Goal: Task Accomplishment & Management: Use online tool/utility

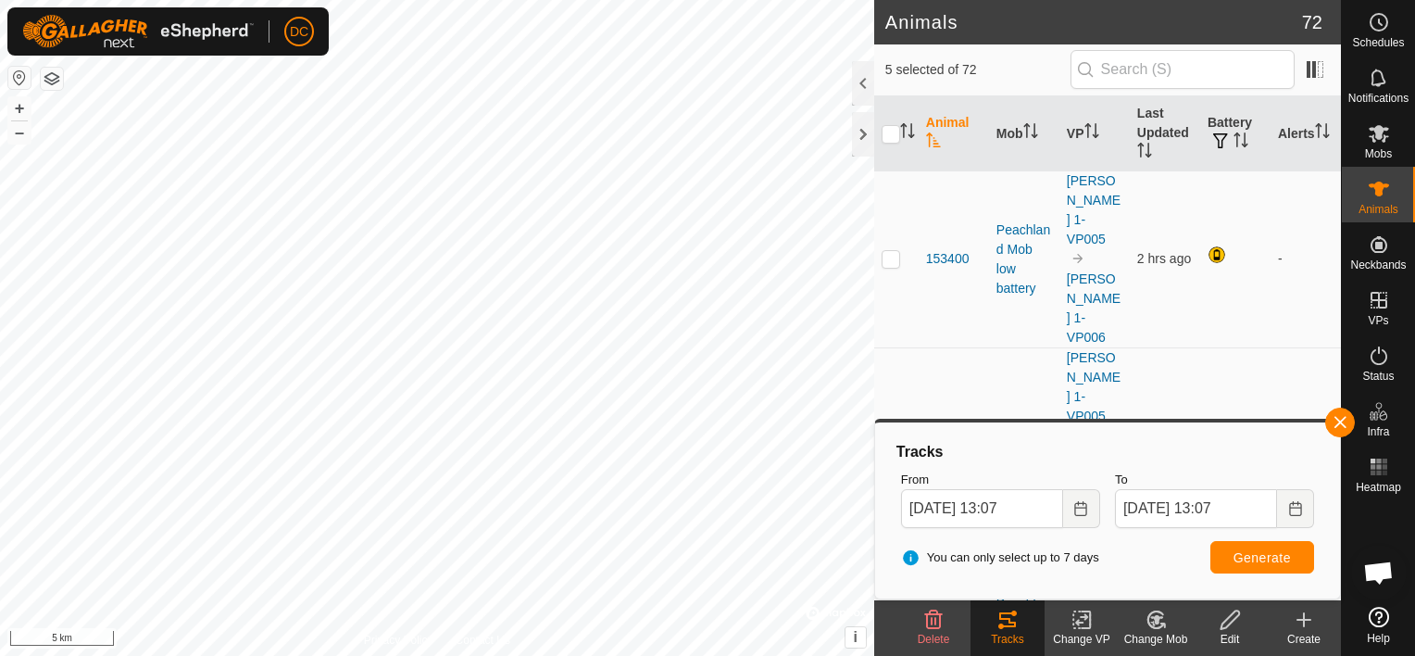
scroll to position [2742, 0]
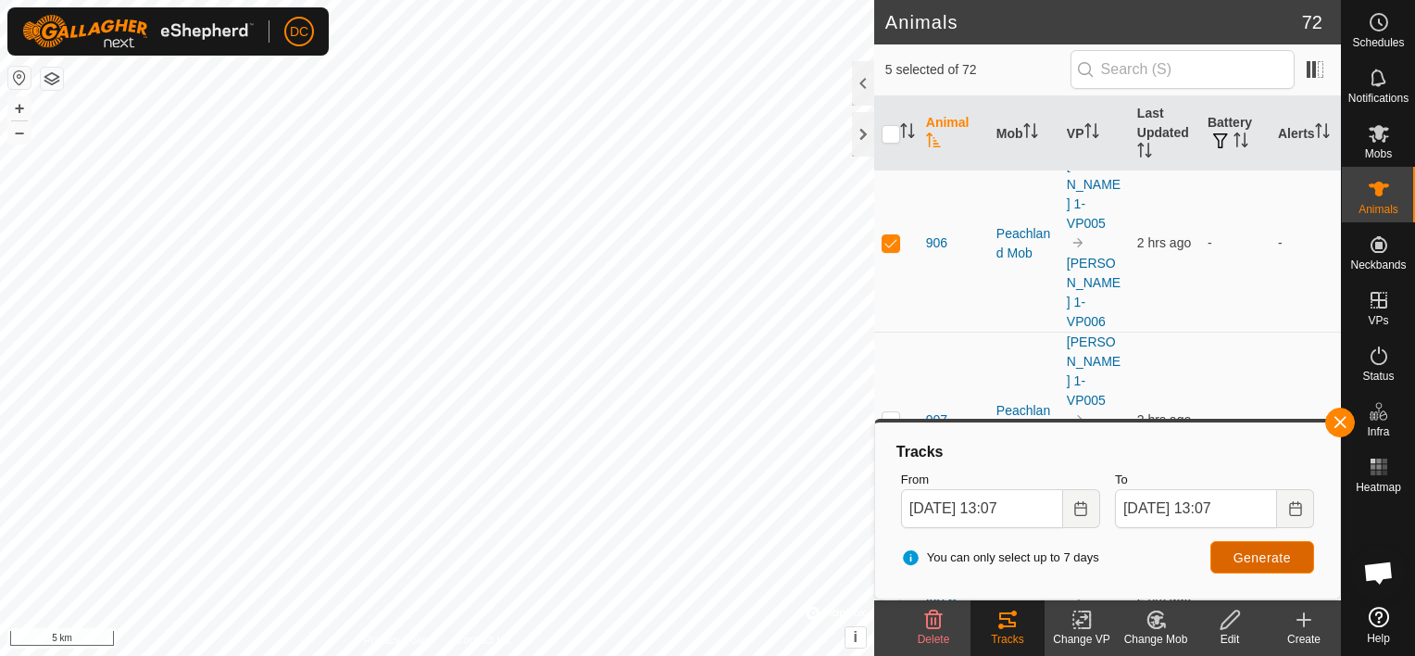
click at [1249, 554] on span "Generate" at bounding box center [1262, 557] width 57 height 15
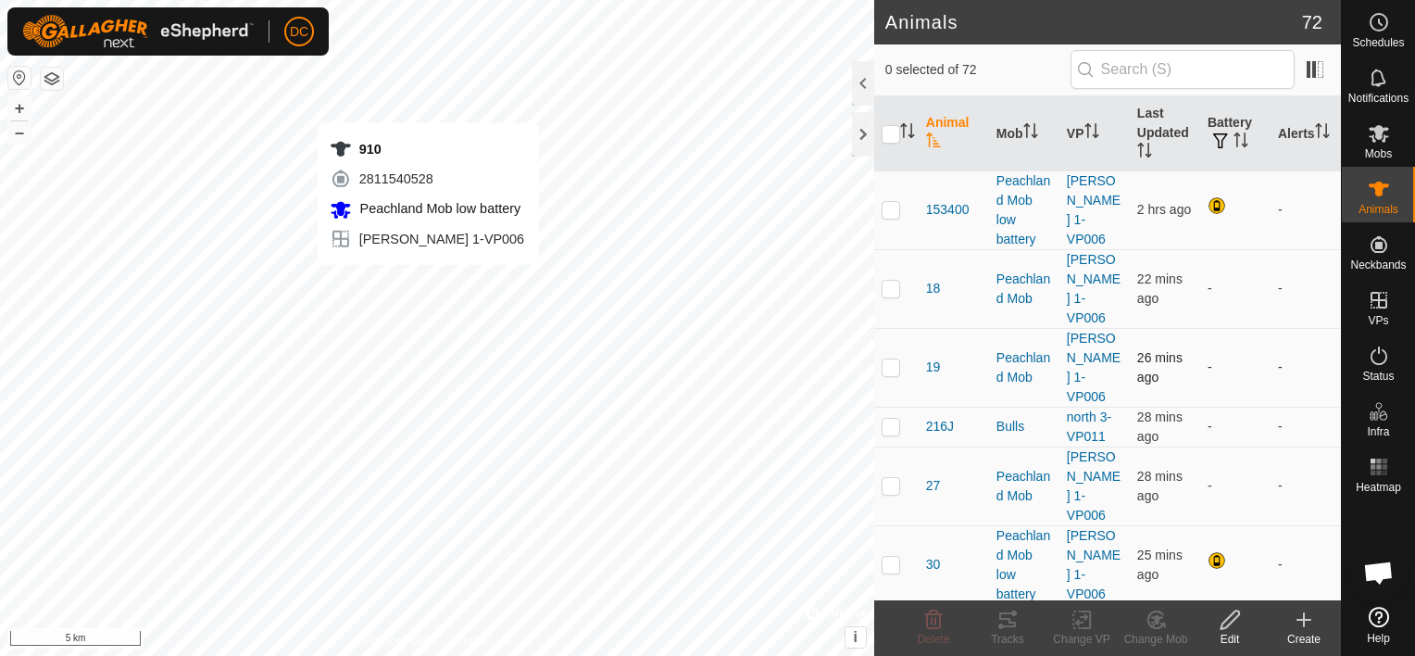
checkbox input "true"
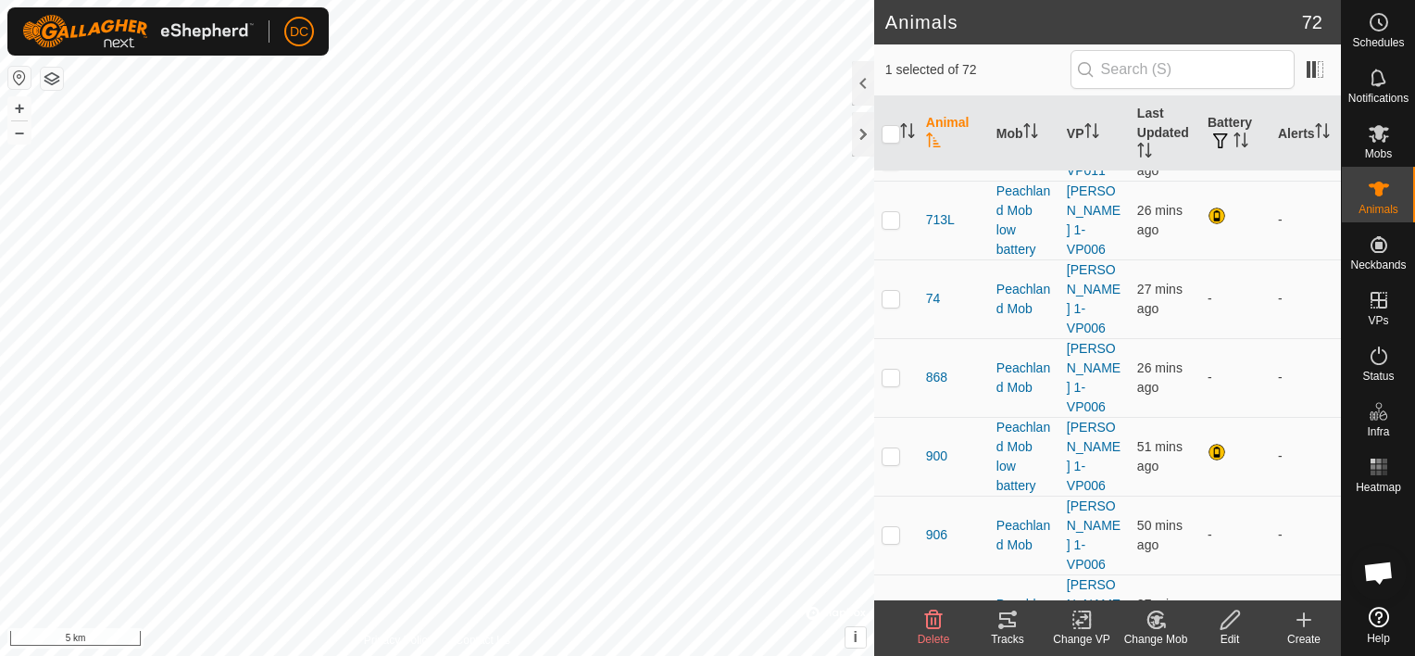
scroll to position [834, 0]
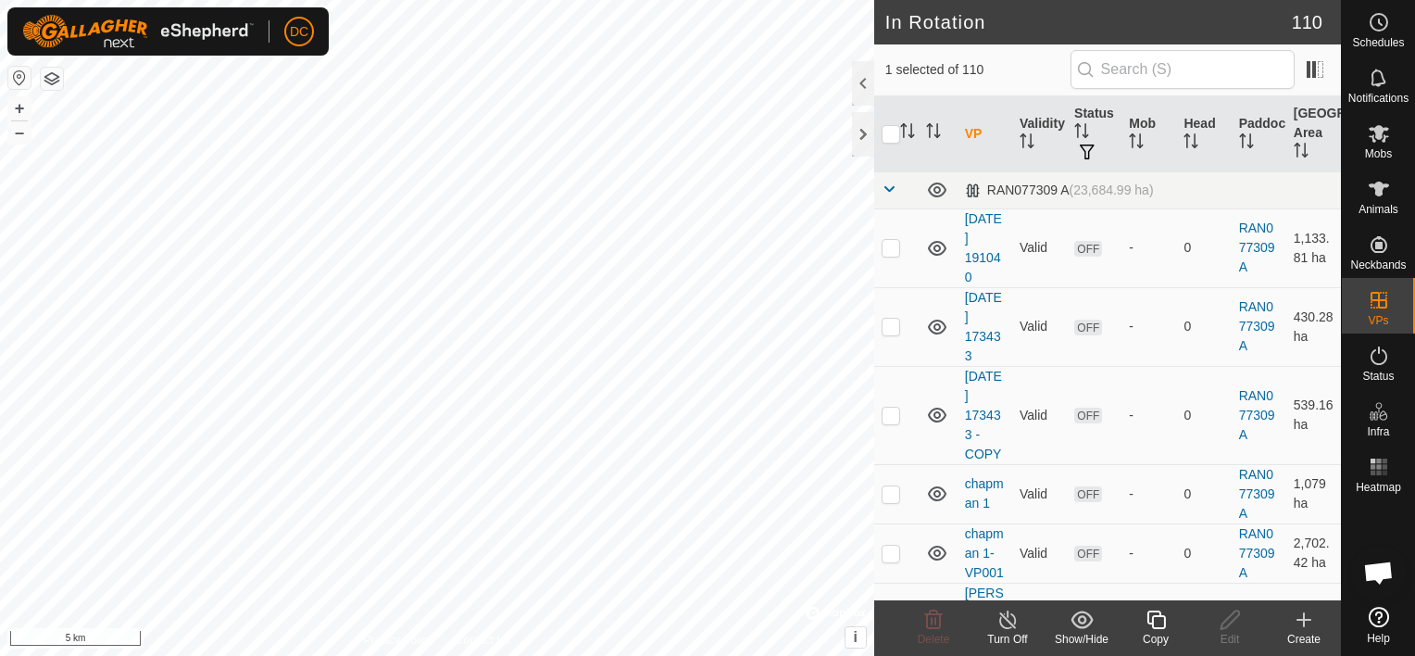
click at [1160, 617] on icon at bounding box center [1156, 619] width 23 height 22
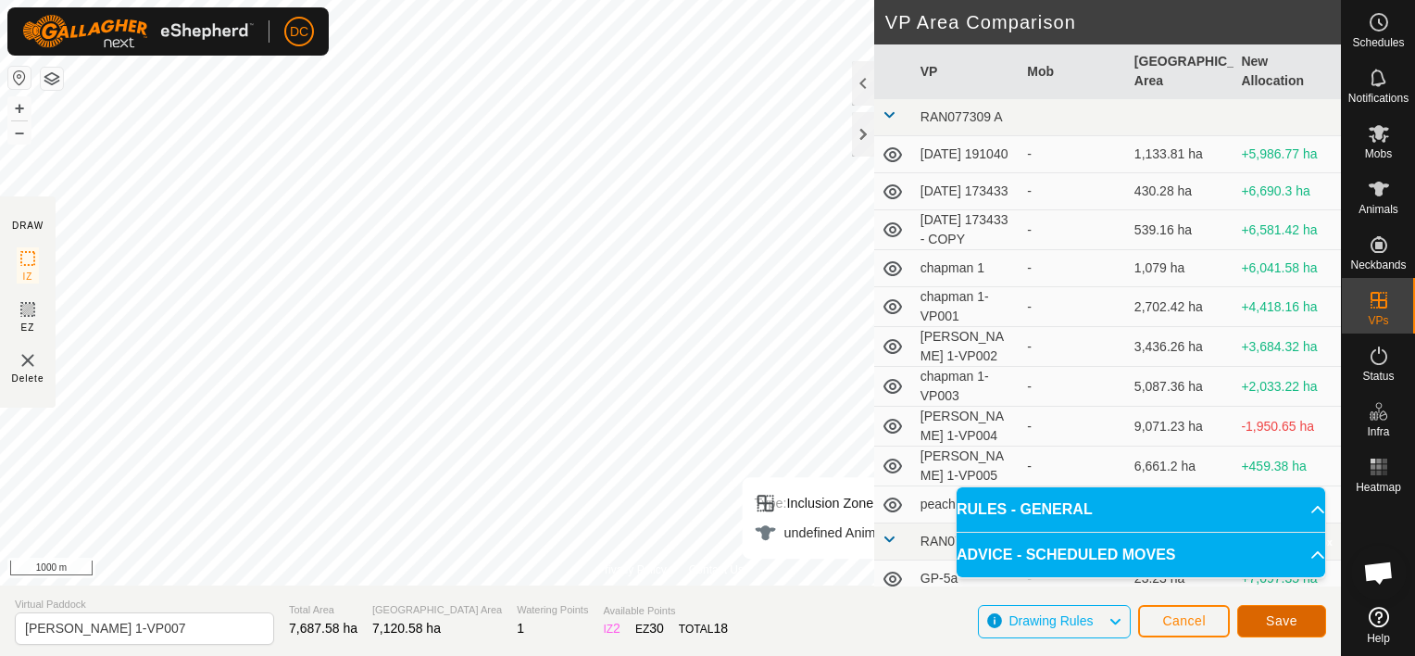
click at [1282, 618] on span "Save" at bounding box center [1281, 620] width 31 height 15
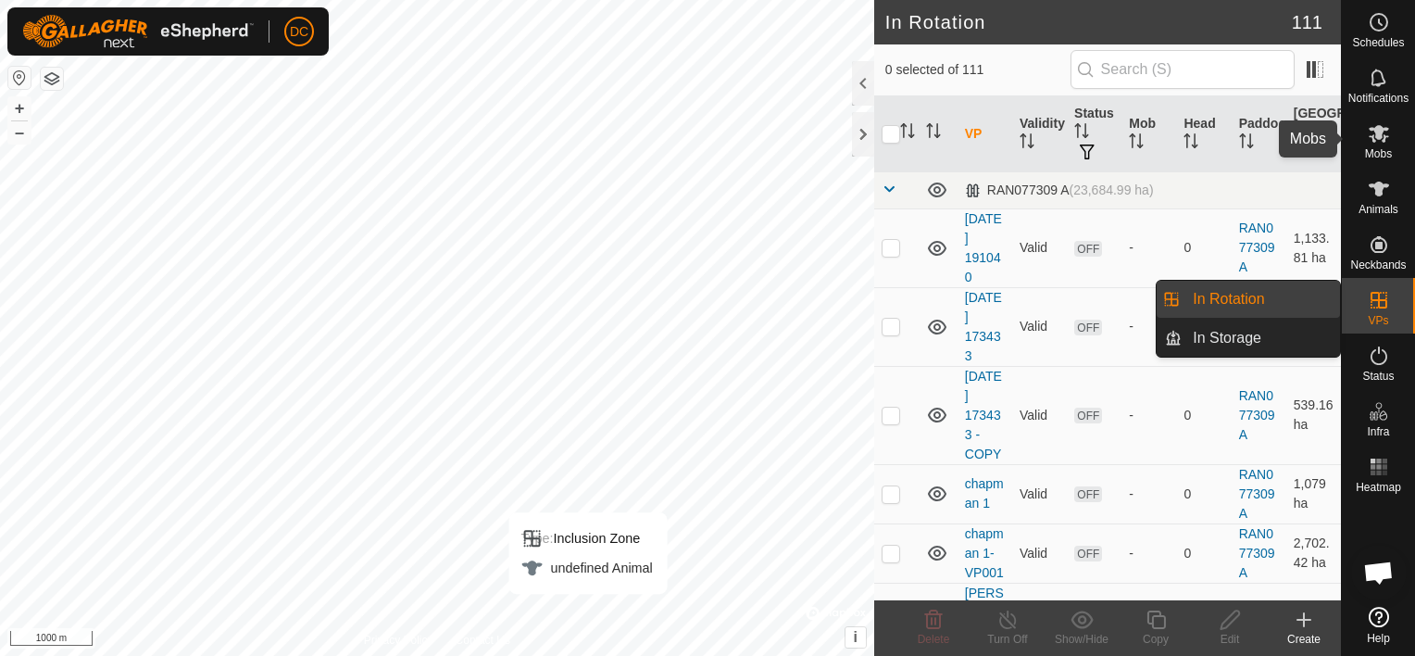
click at [1382, 133] on icon at bounding box center [1379, 133] width 22 height 22
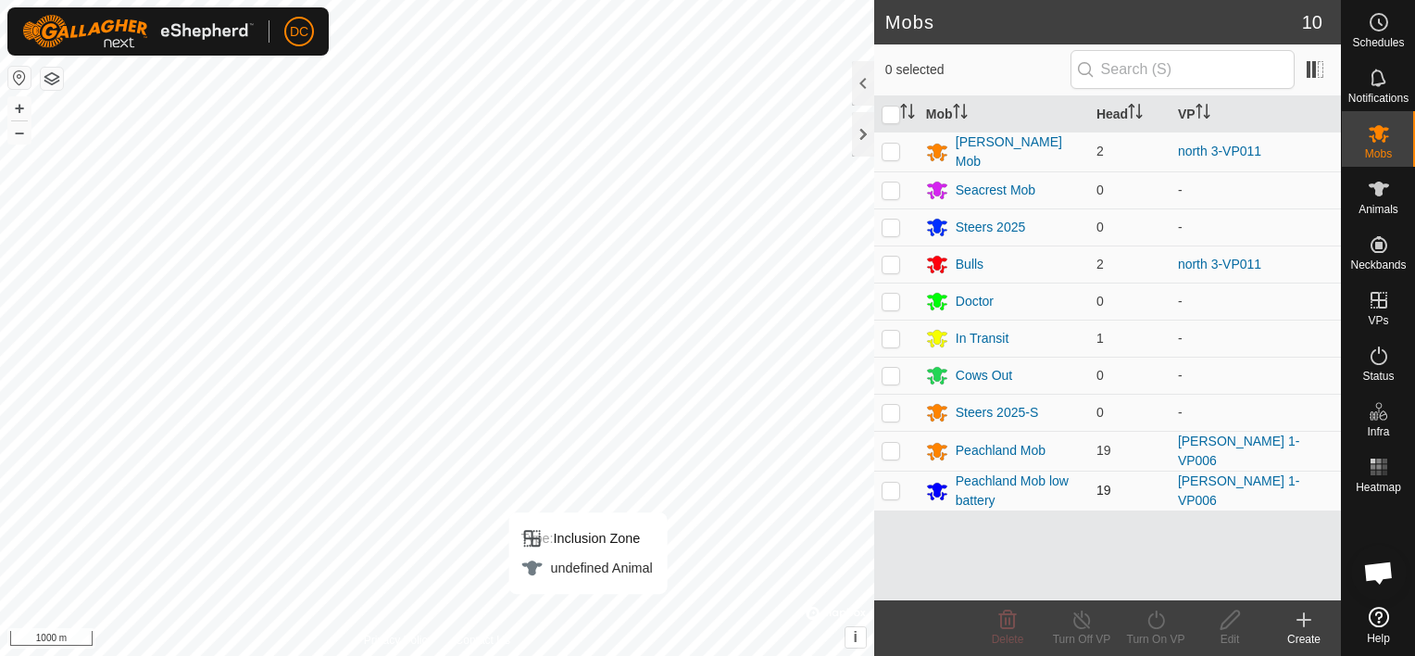
click at [888, 485] on p-checkbox at bounding box center [891, 490] width 19 height 15
checkbox input "true"
click at [889, 443] on p-checkbox at bounding box center [891, 450] width 19 height 15
checkbox input "true"
click at [1150, 620] on icon at bounding box center [1156, 619] width 23 height 22
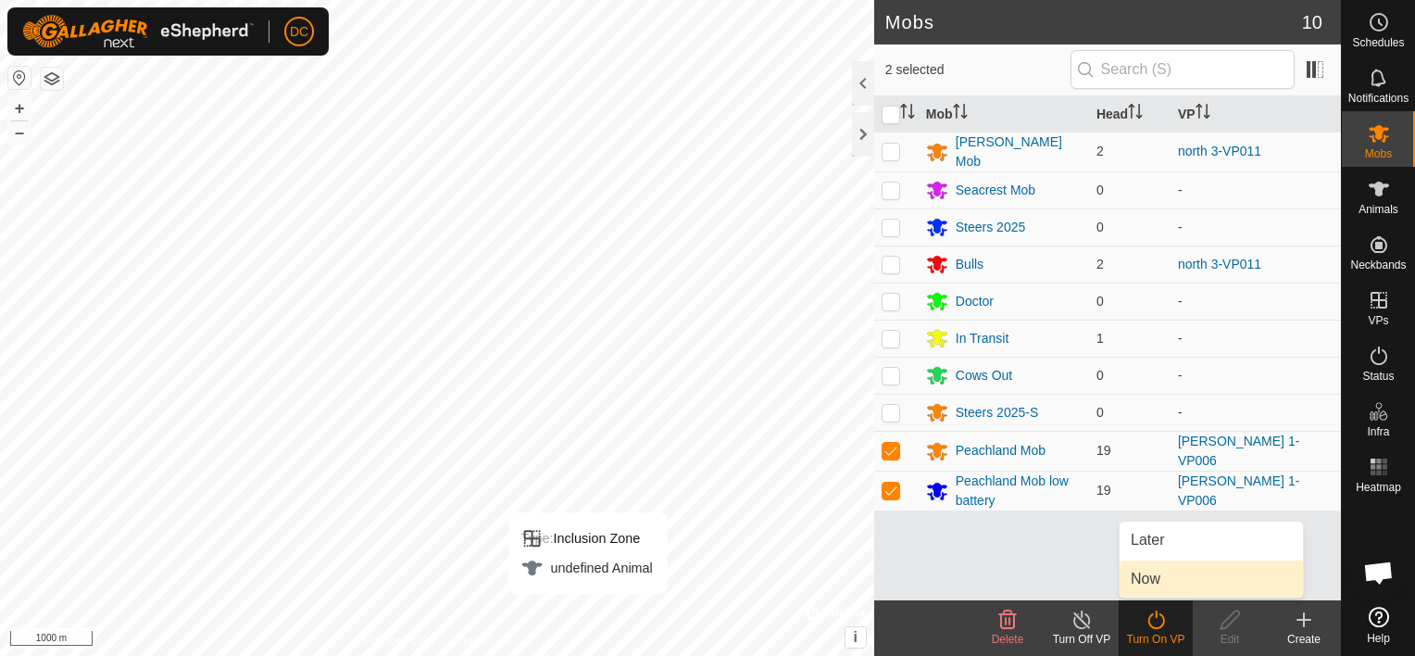
click at [1152, 578] on link "Now" at bounding box center [1211, 578] width 183 height 37
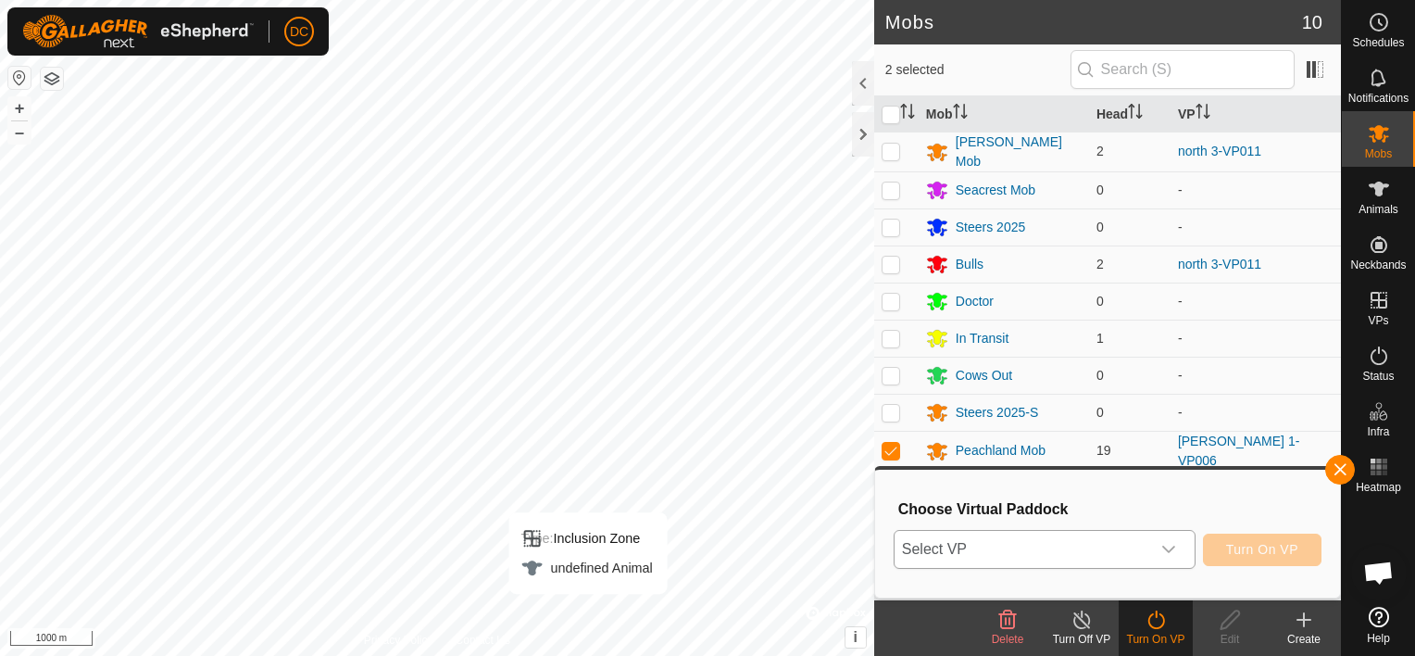
click at [1171, 547] on icon "dropdown trigger" at bounding box center [1168, 549] width 15 height 15
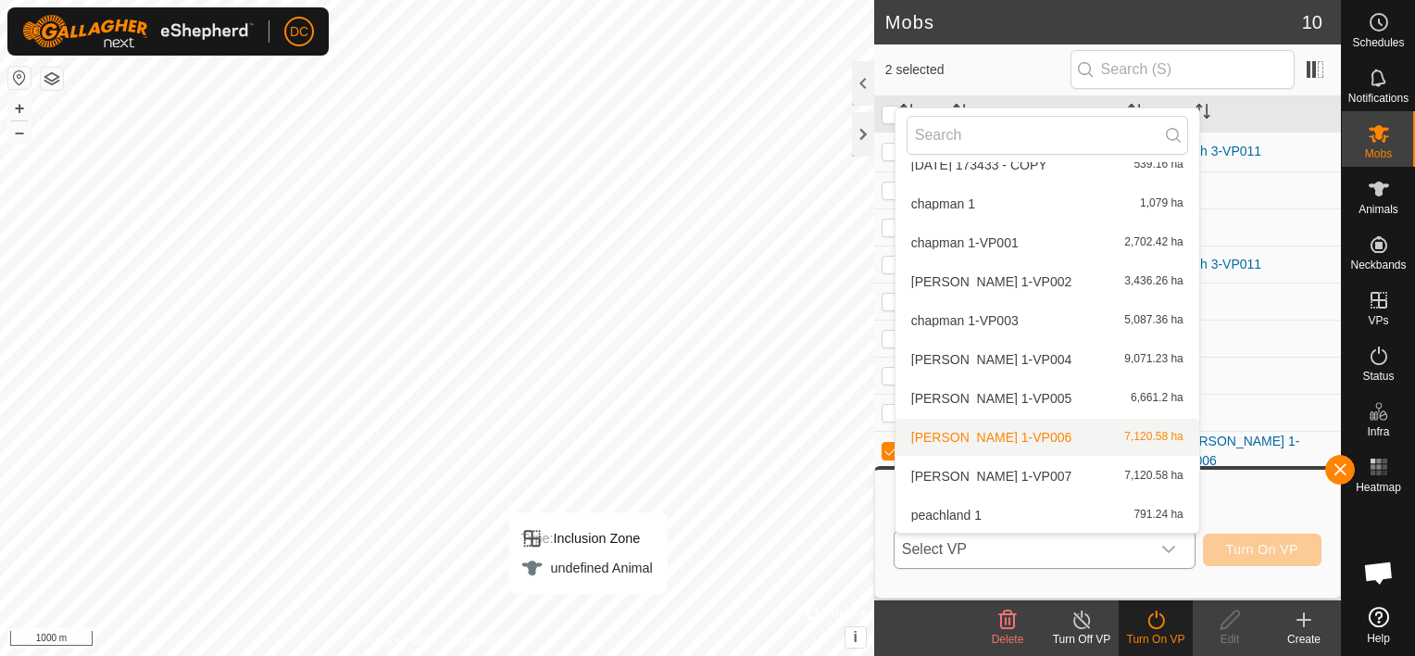
scroll to position [206, 0]
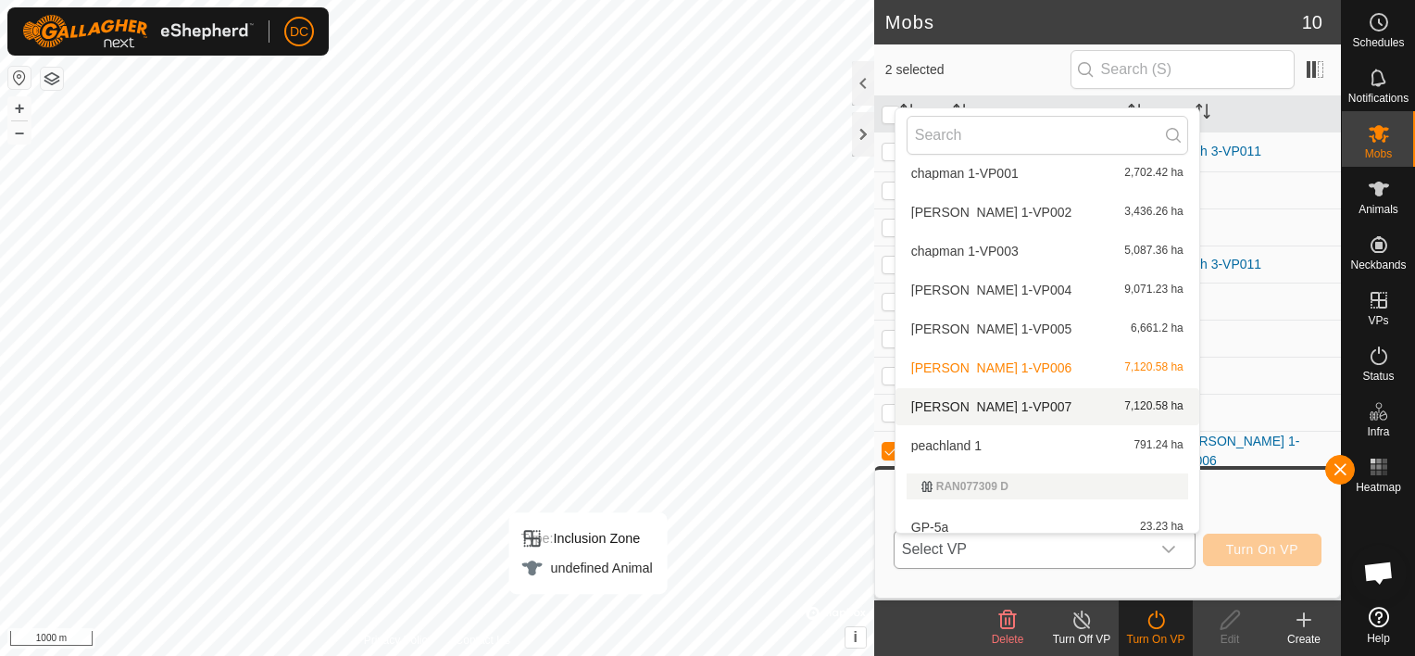
click at [1043, 405] on li "[PERSON_NAME] 1-VP007 7,120.58 ha" at bounding box center [1048, 406] width 304 height 37
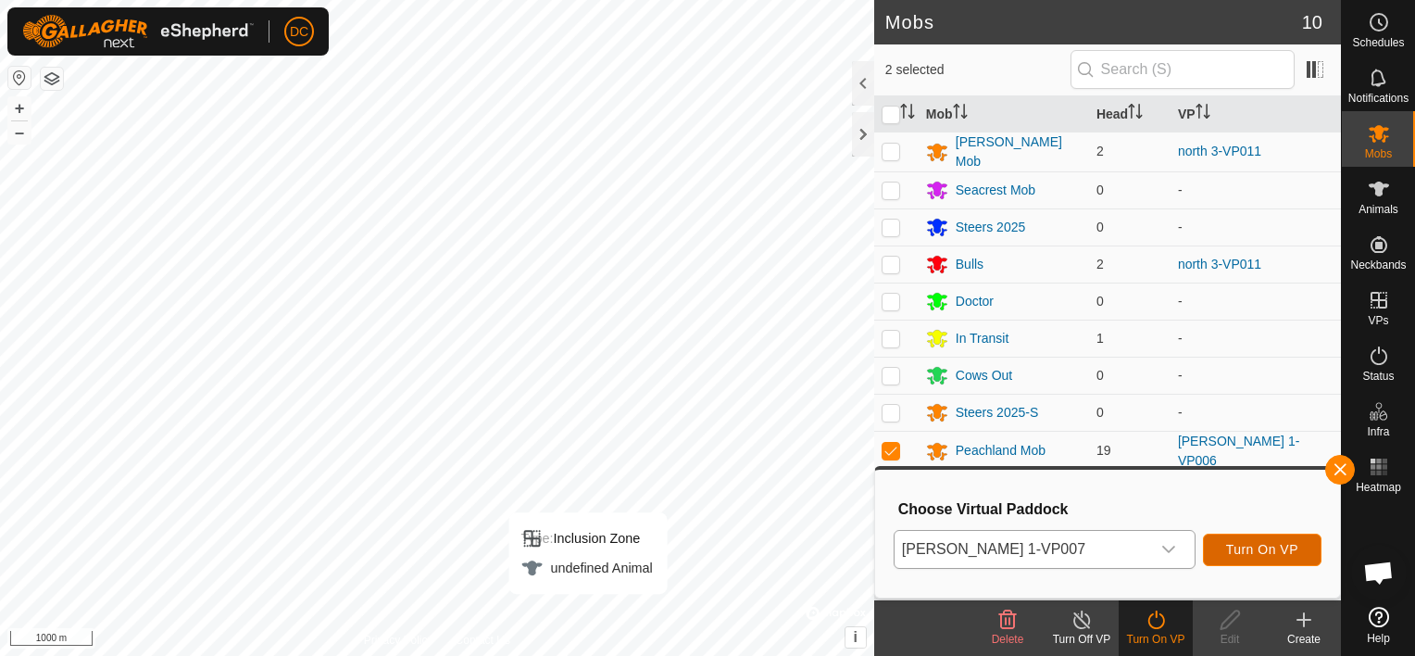
click at [1269, 540] on button "Turn On VP" at bounding box center [1262, 549] width 119 height 32
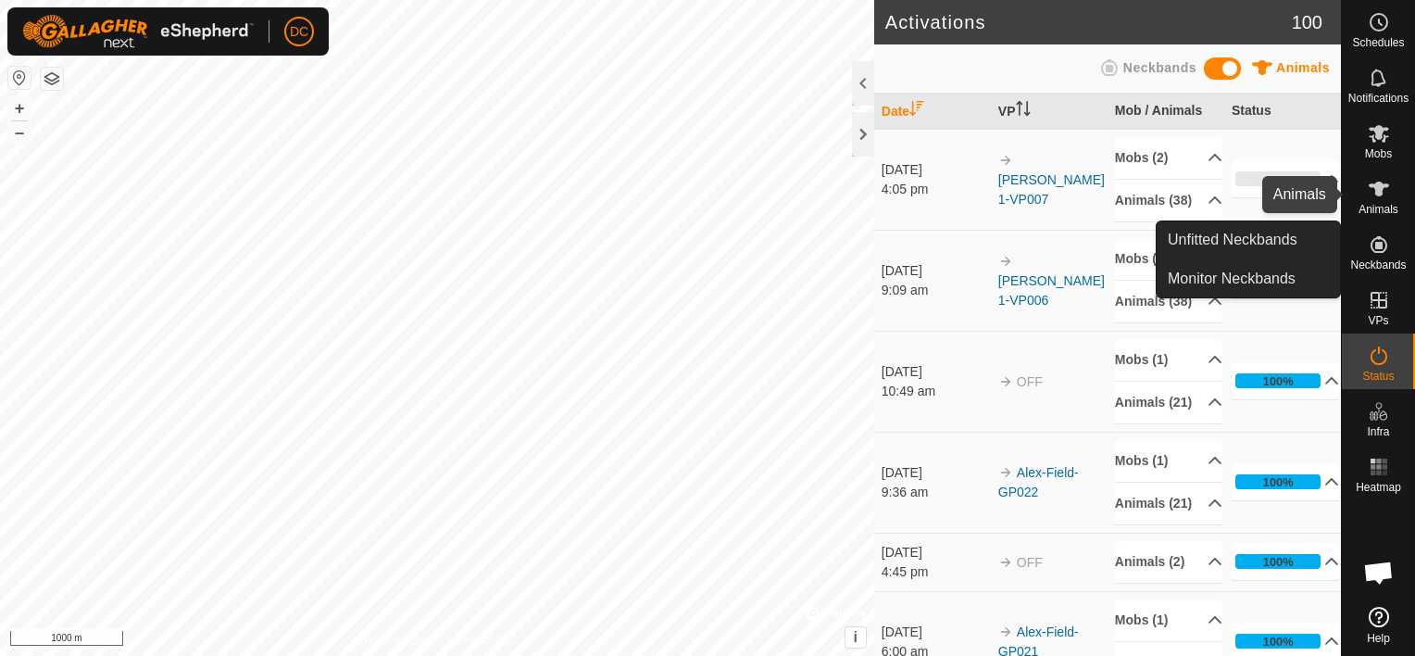
click at [1371, 196] on icon at bounding box center [1379, 189] width 22 height 22
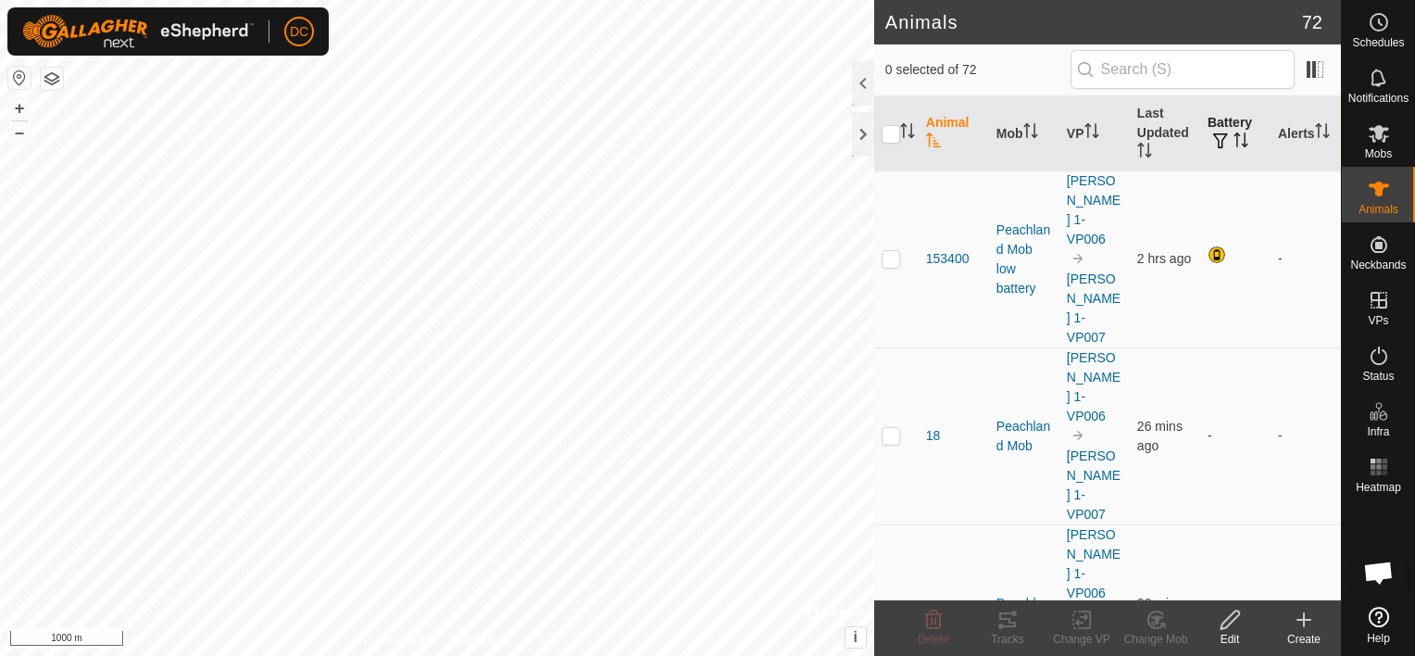
click at [1234, 132] on icon "Activate to sort" at bounding box center [1241, 139] width 15 height 15
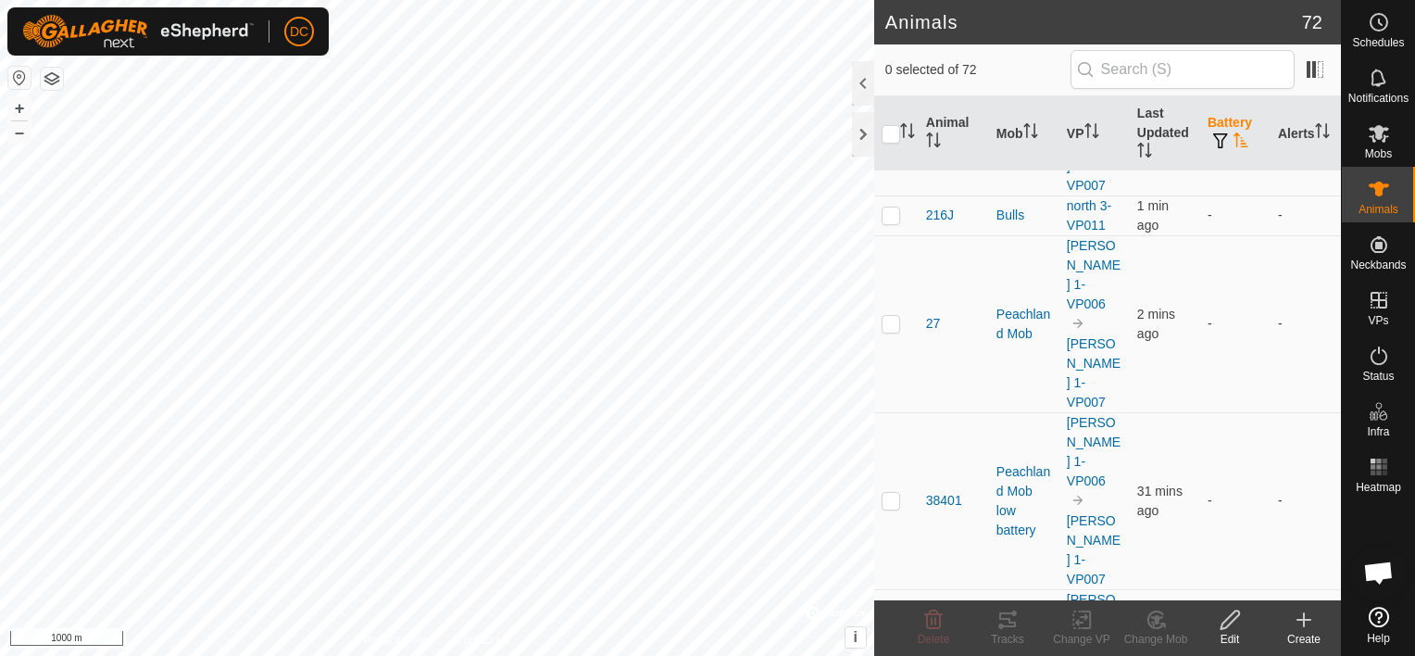
scroll to position [370, 0]
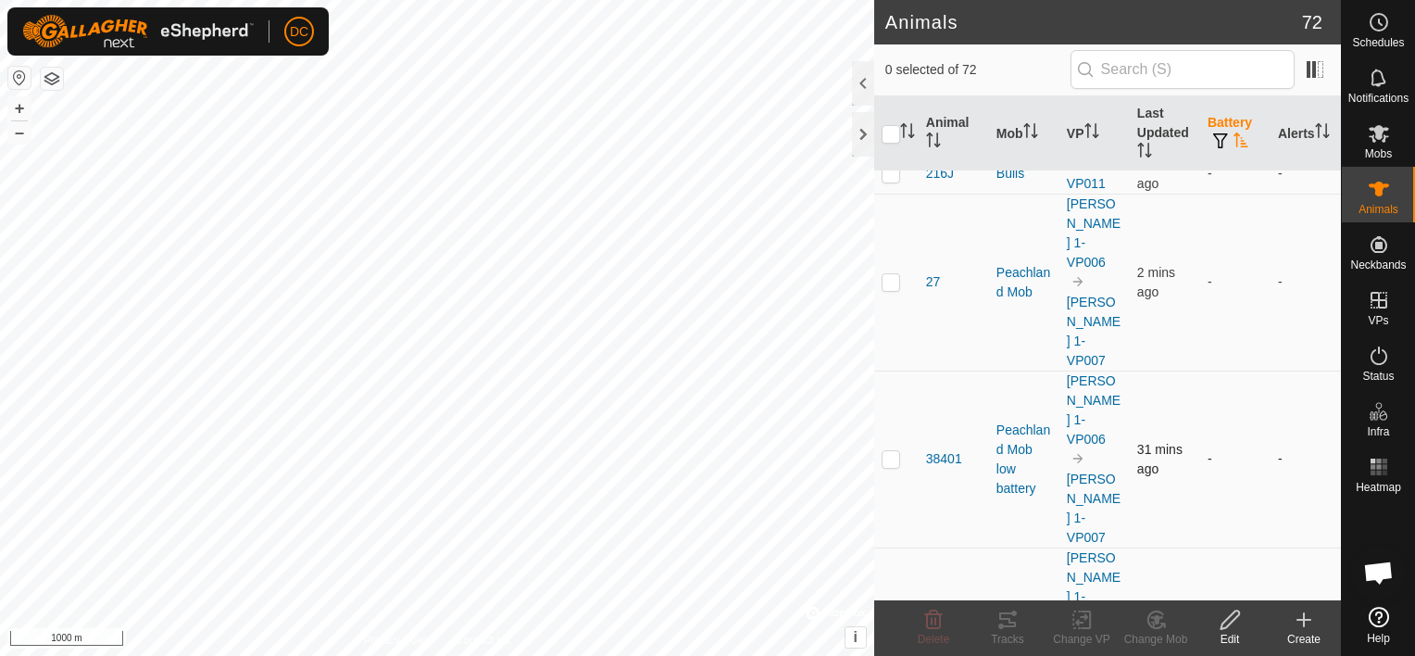
click at [893, 451] on p-checkbox at bounding box center [891, 458] width 19 height 15
checkbox input "true"
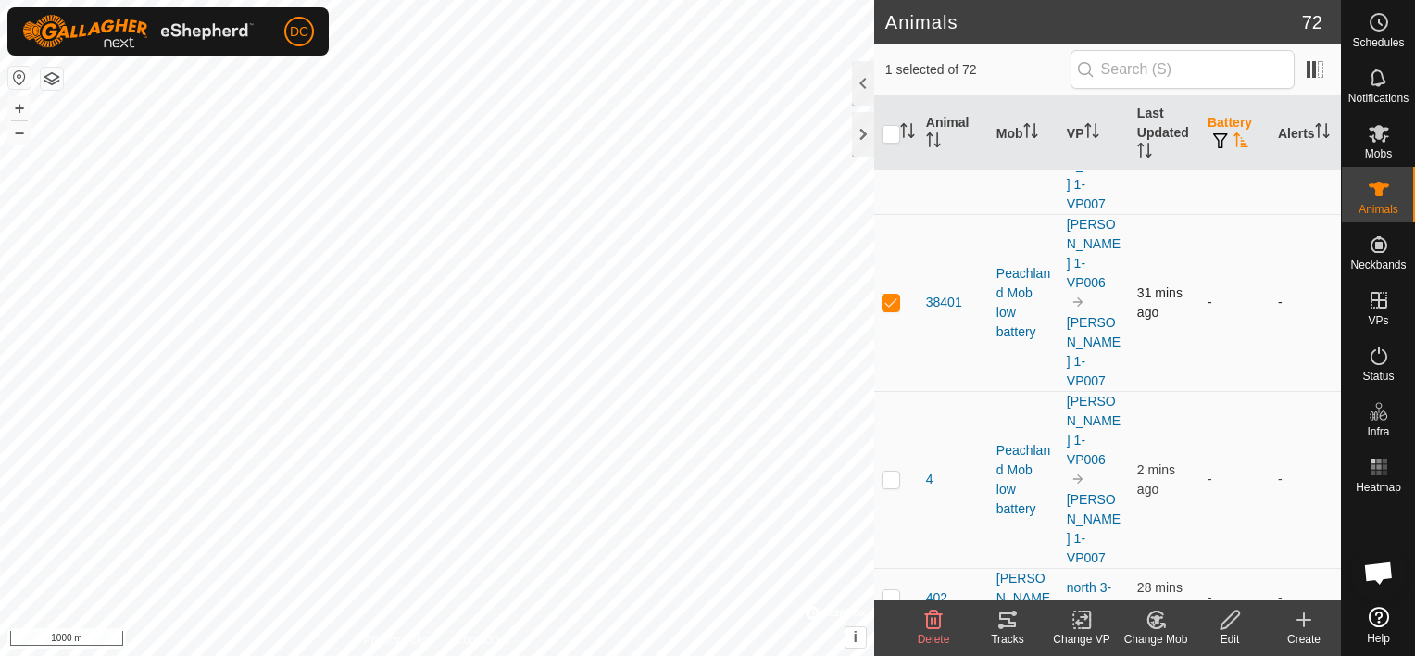
scroll to position [556, 0]
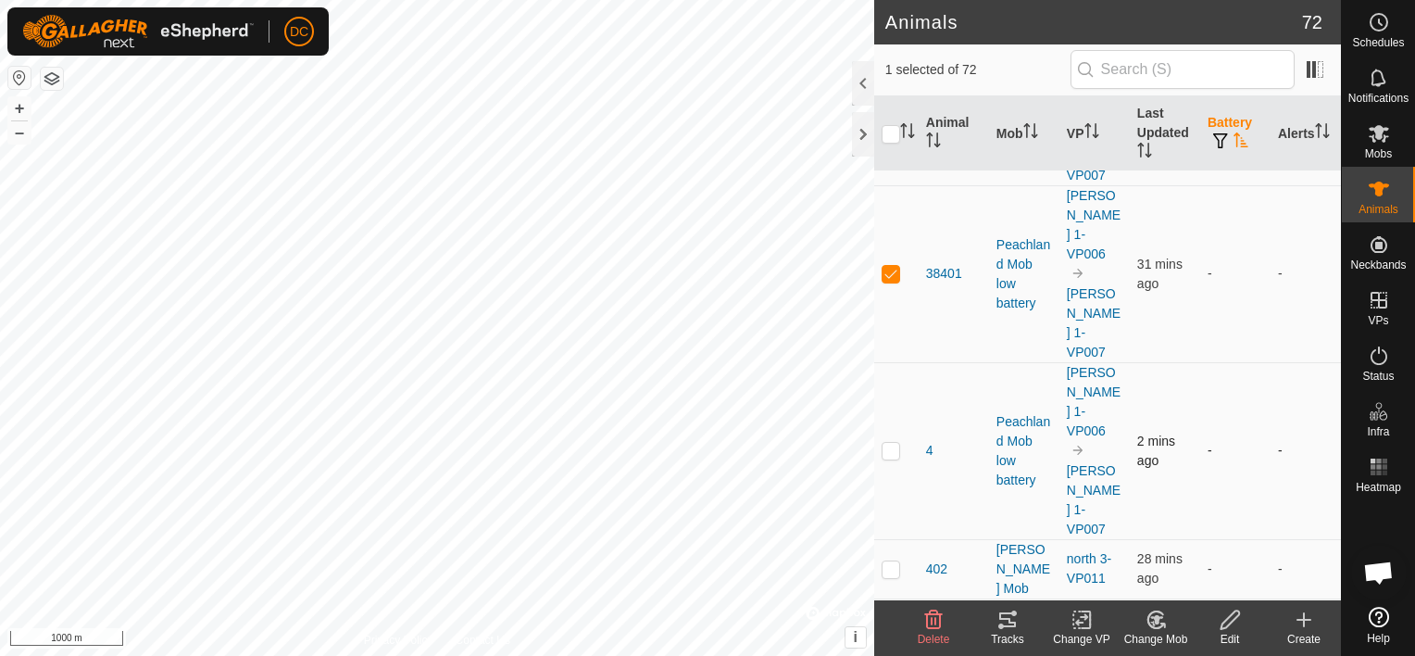
click at [886, 443] on p-checkbox at bounding box center [891, 450] width 19 height 15
checkbox input "true"
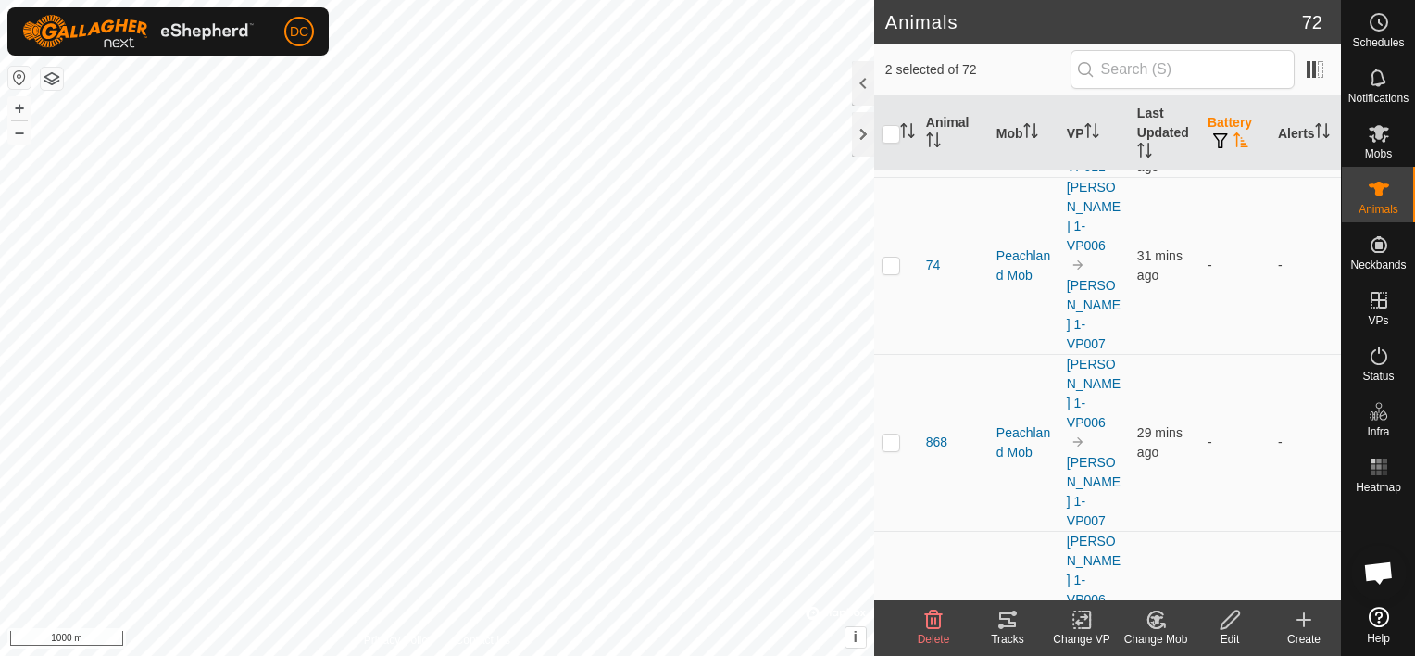
scroll to position [1574, 0]
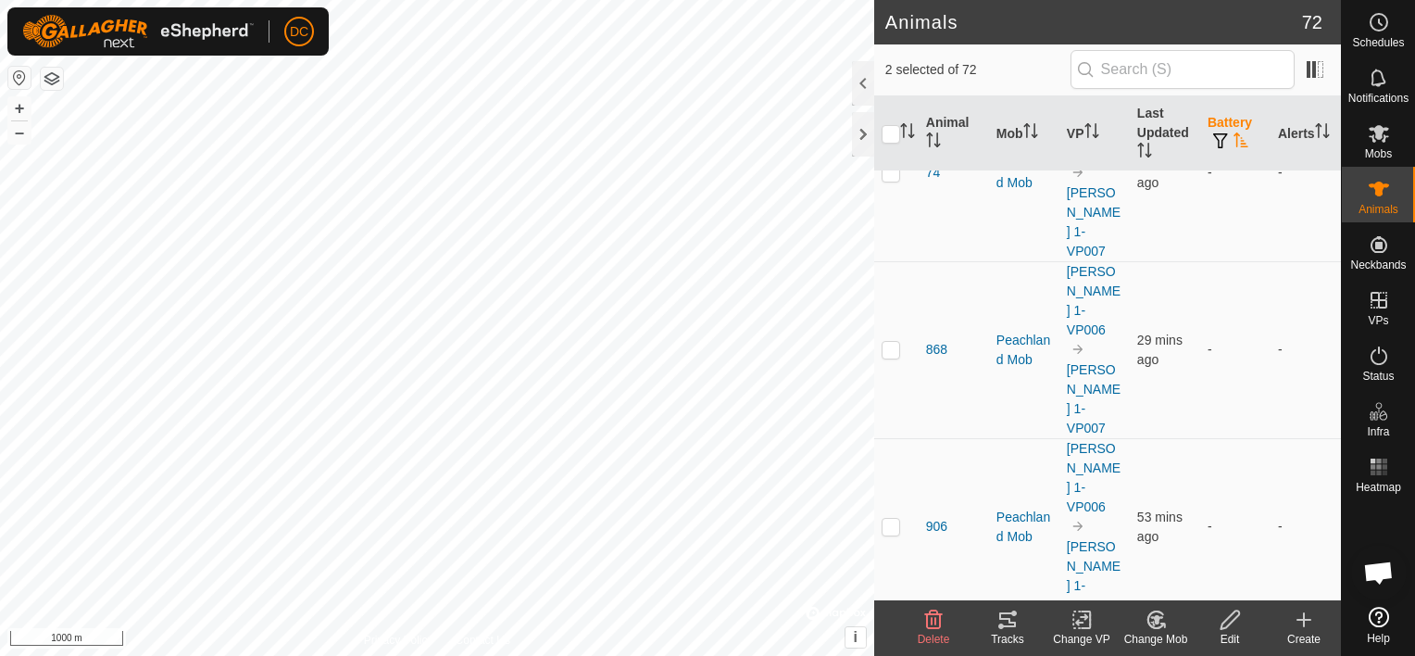
checkbox input "true"
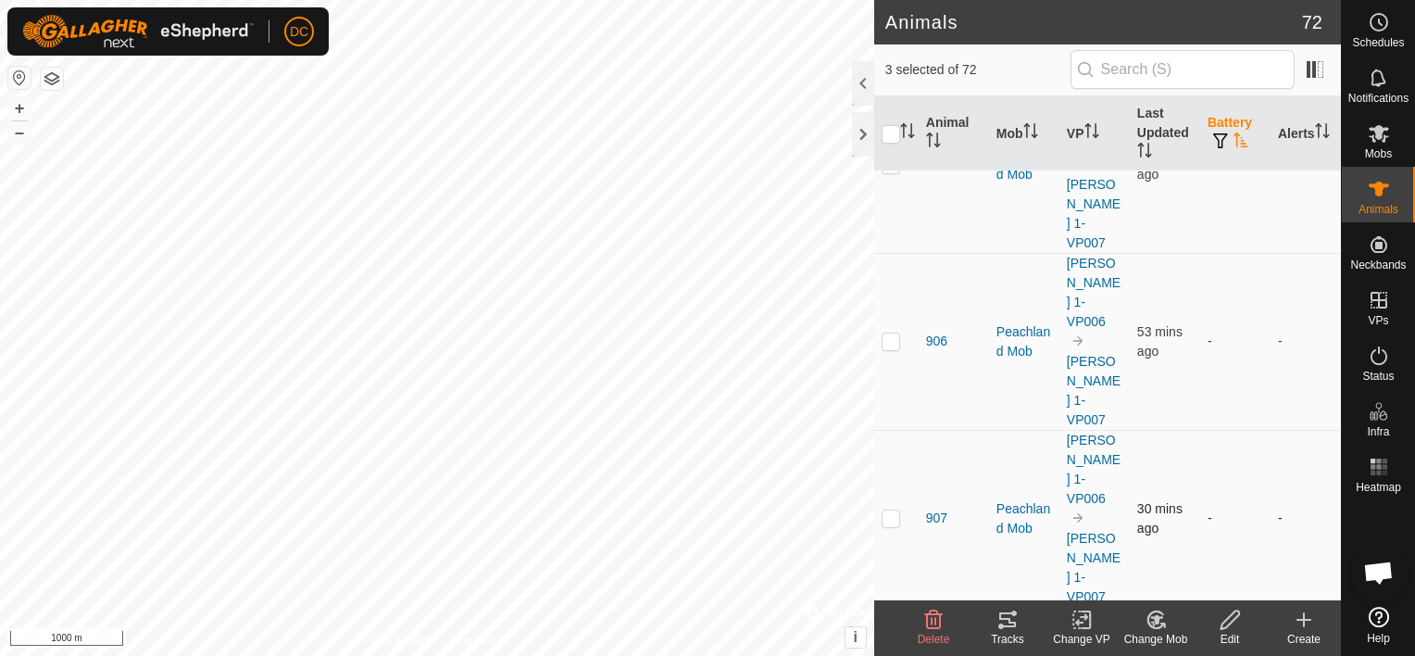
scroll to position [1852, 0]
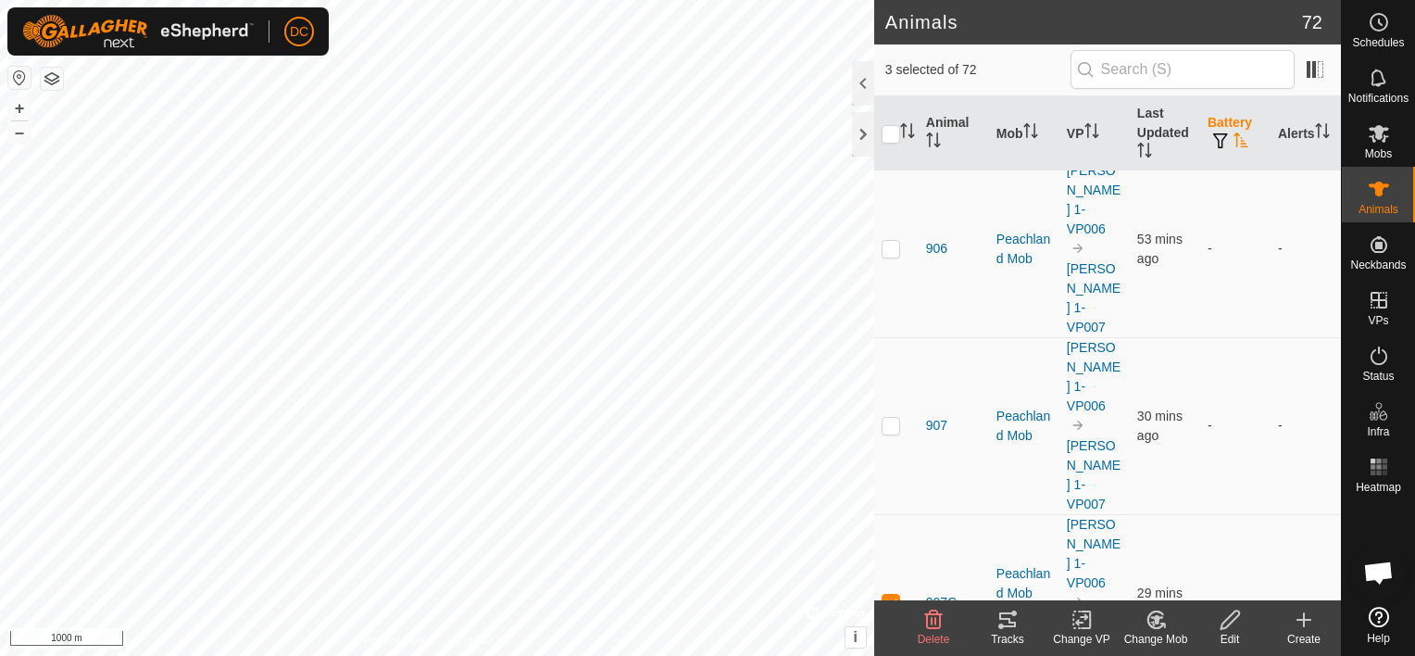
checkbox input "true"
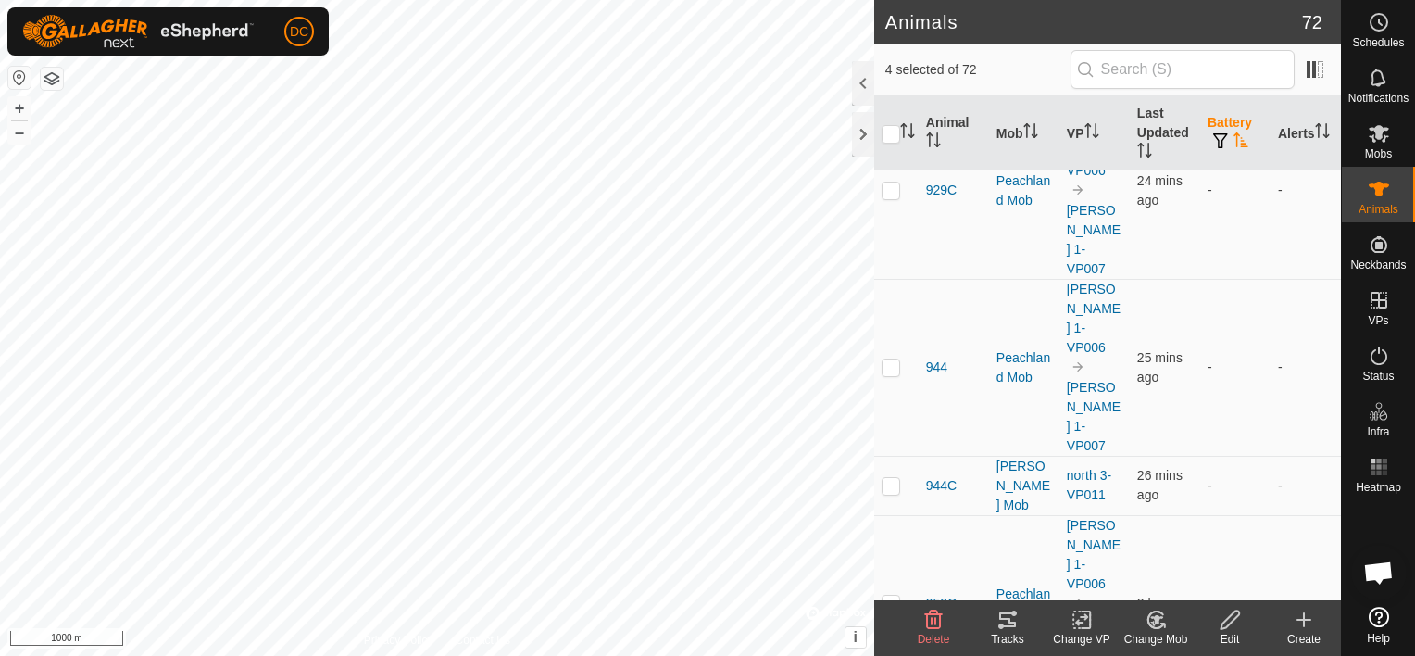
scroll to position [3334, 0]
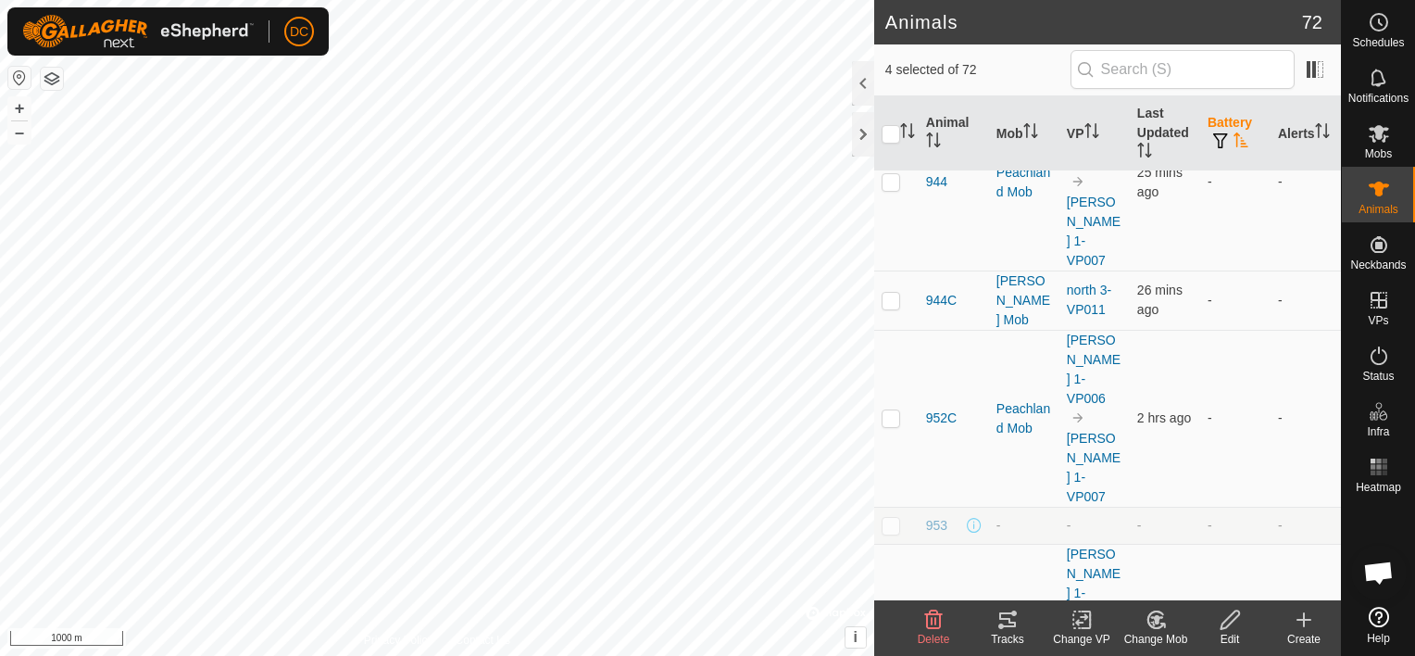
checkbox input "true"
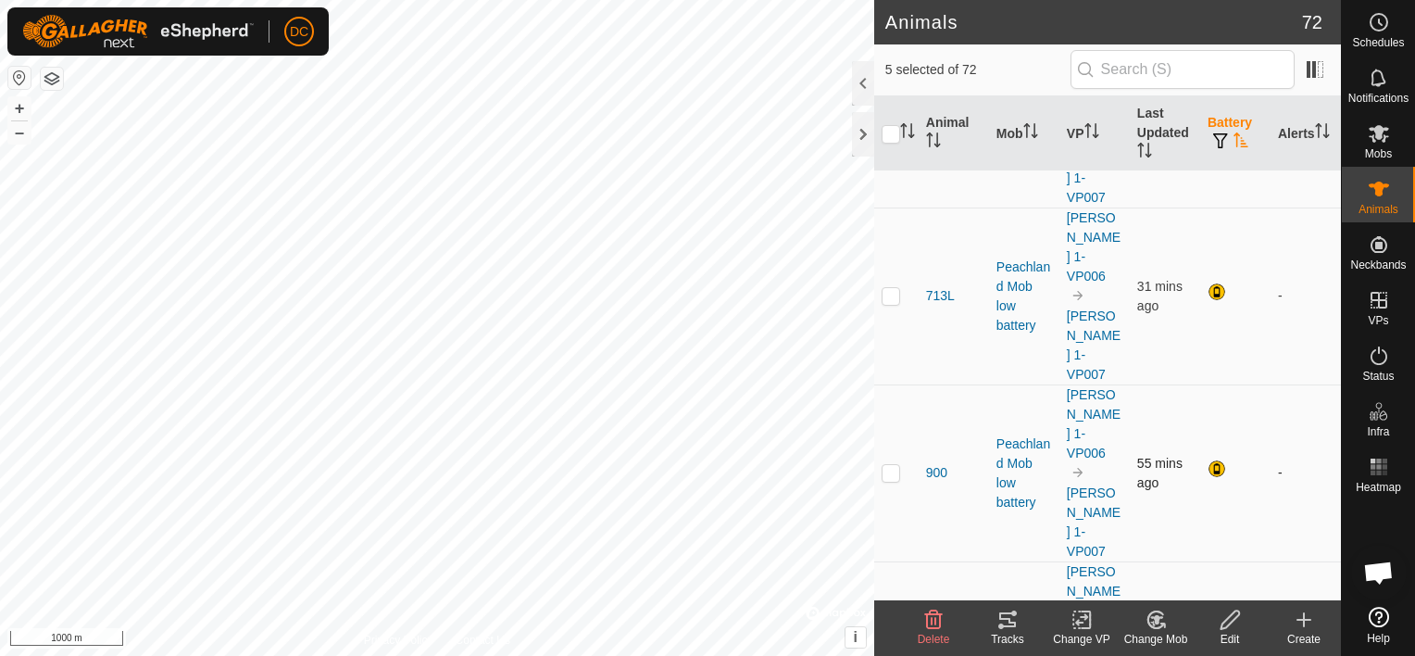
scroll to position [6101, 0]
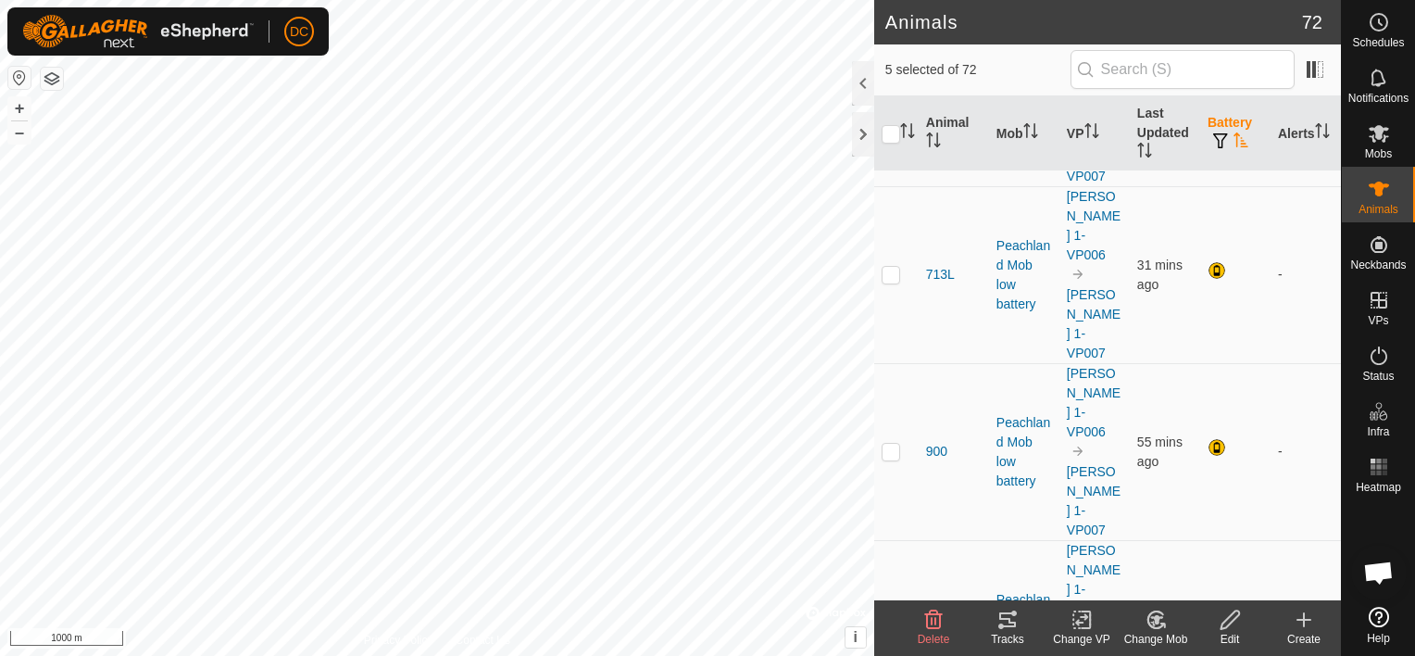
click at [1150, 619] on icon at bounding box center [1156, 619] width 23 height 22
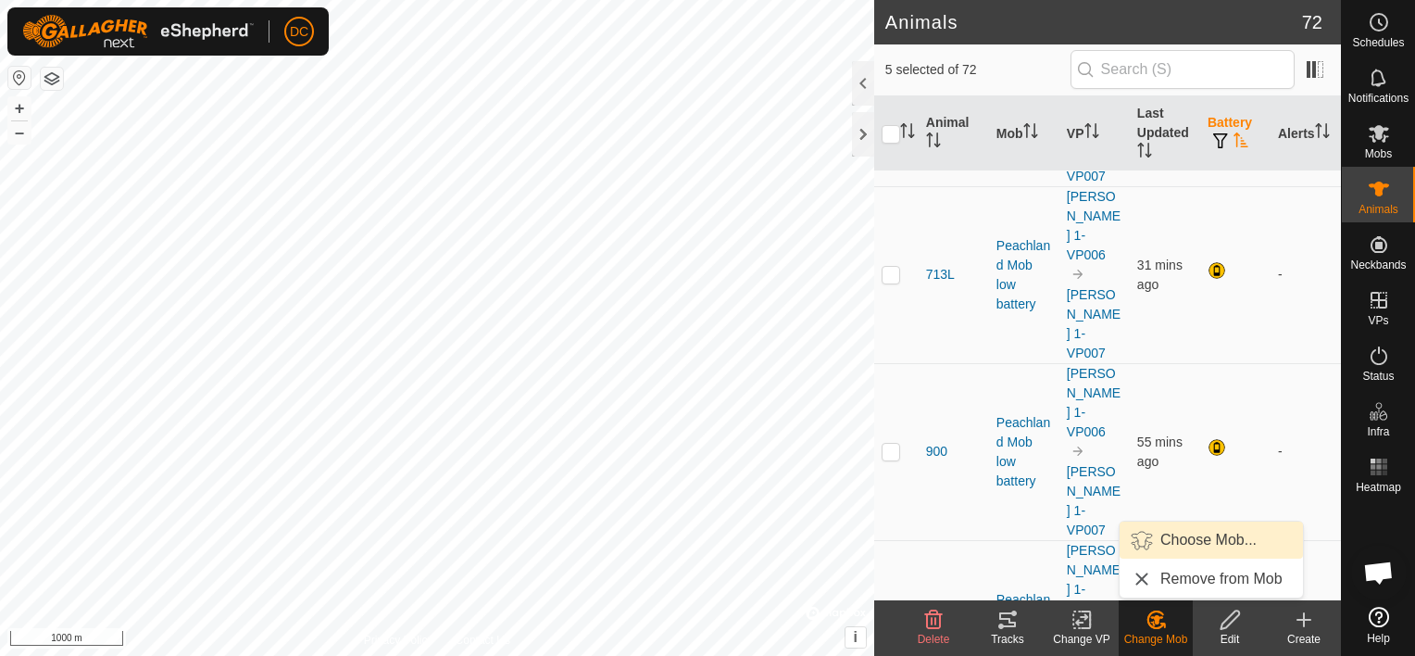
click at [1204, 534] on link "Choose Mob..." at bounding box center [1211, 539] width 183 height 37
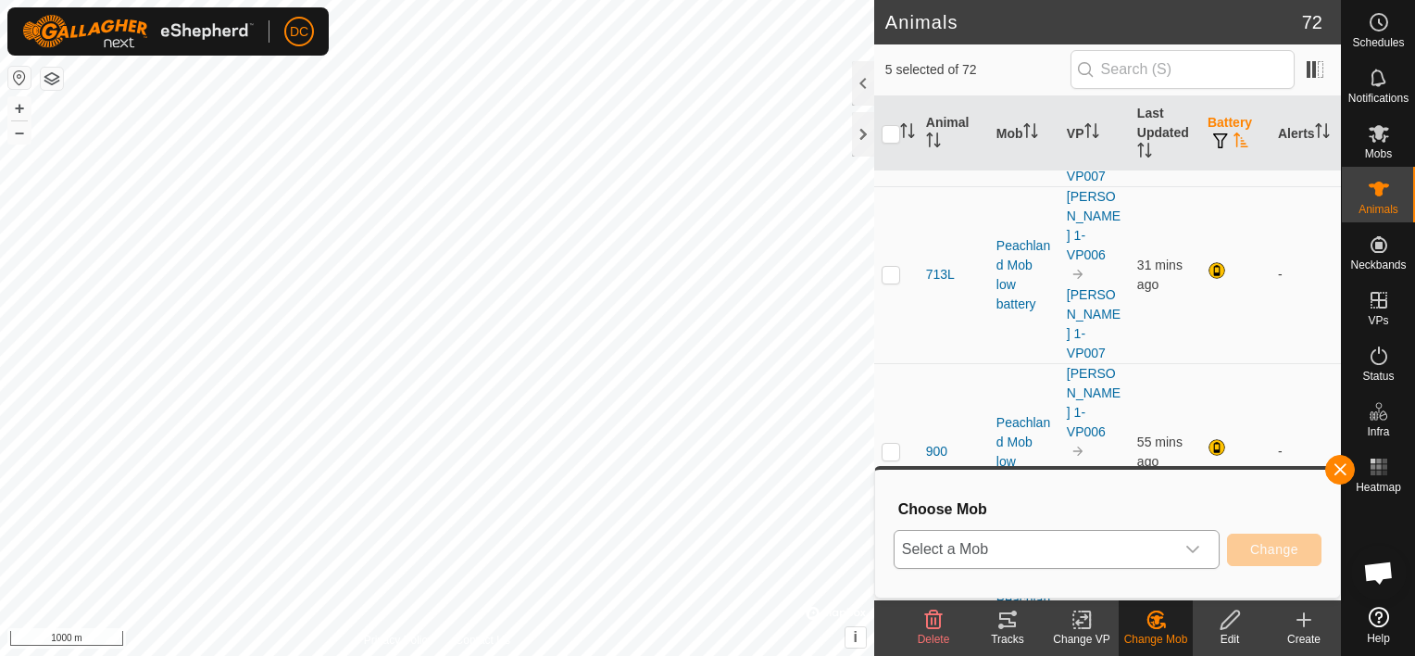
click at [1195, 548] on icon "dropdown trigger" at bounding box center [1192, 549] width 15 height 15
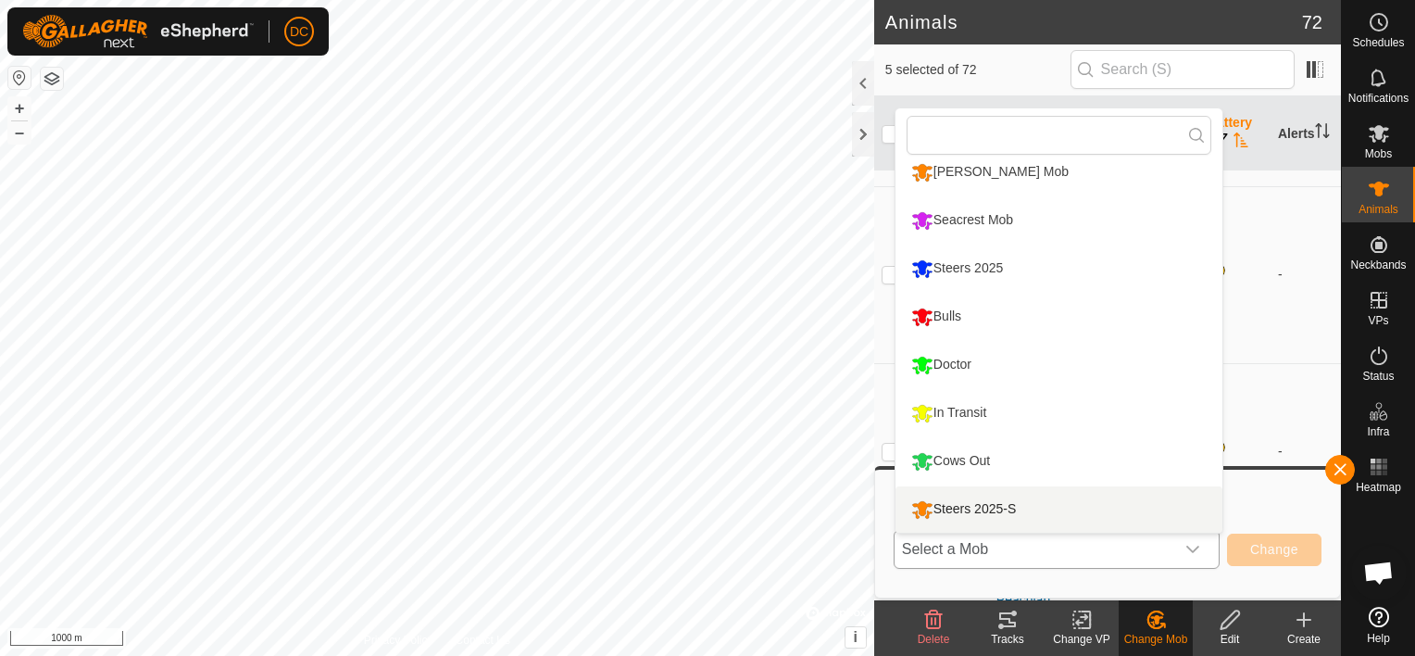
scroll to position [109, 0]
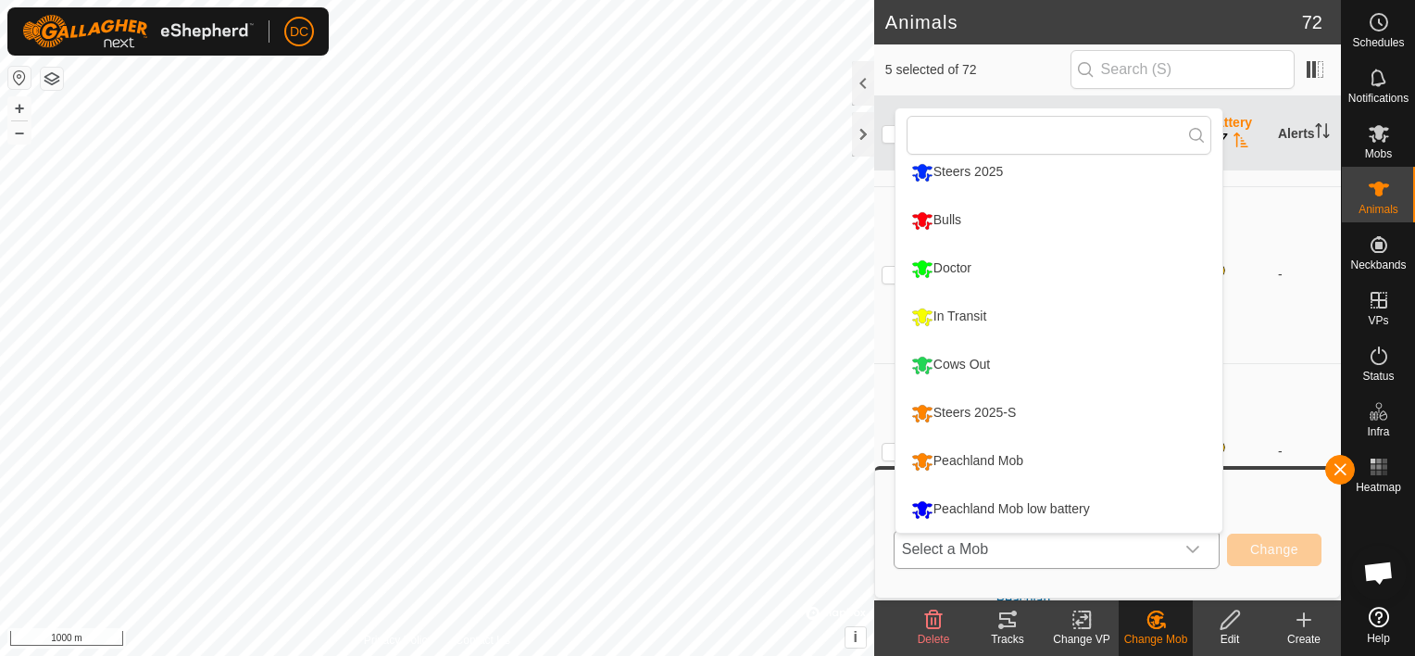
click at [981, 455] on li "Peachland Mob" at bounding box center [1059, 461] width 327 height 46
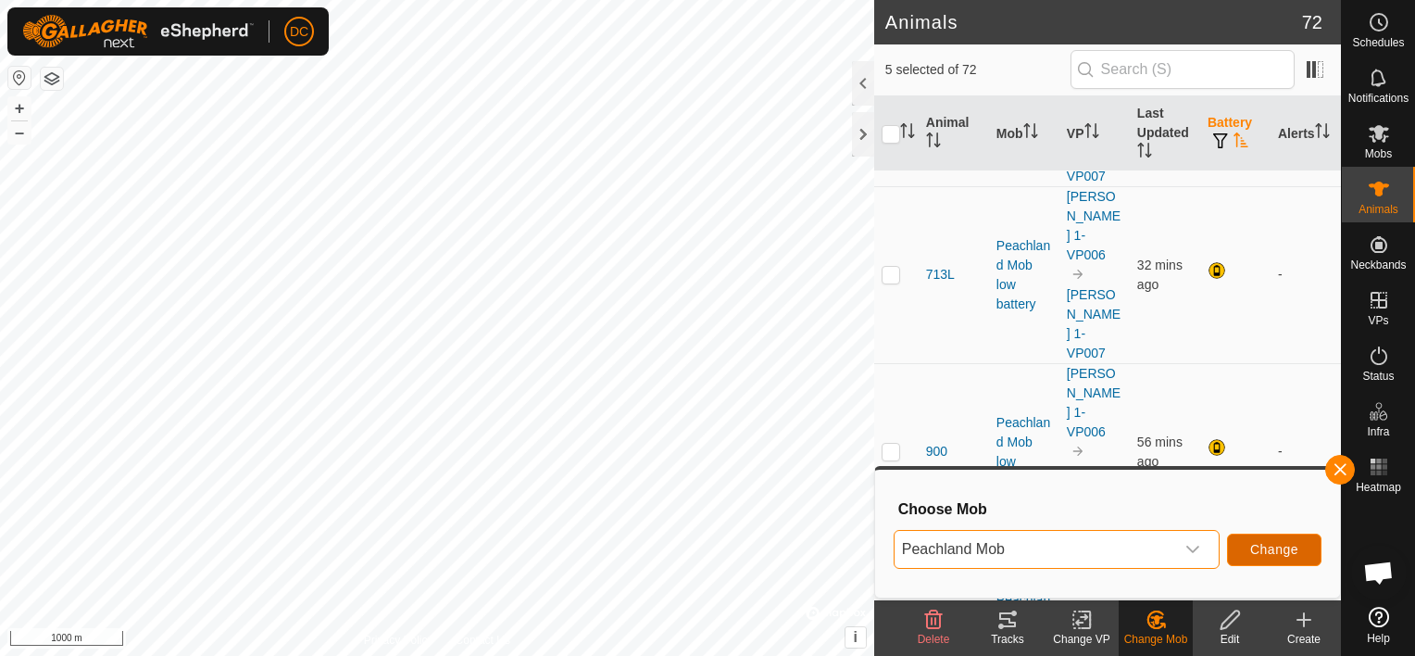
click at [1274, 545] on span "Change" at bounding box center [1274, 549] width 48 height 15
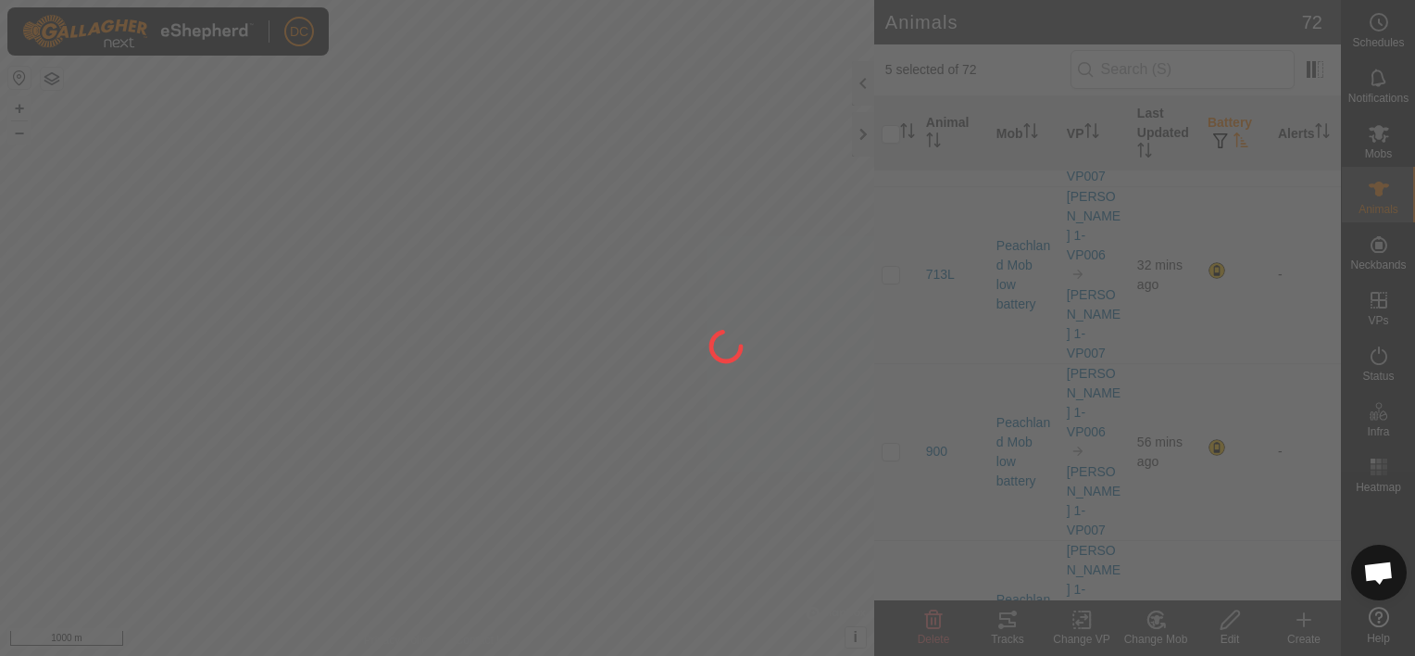
checkbox input "false"
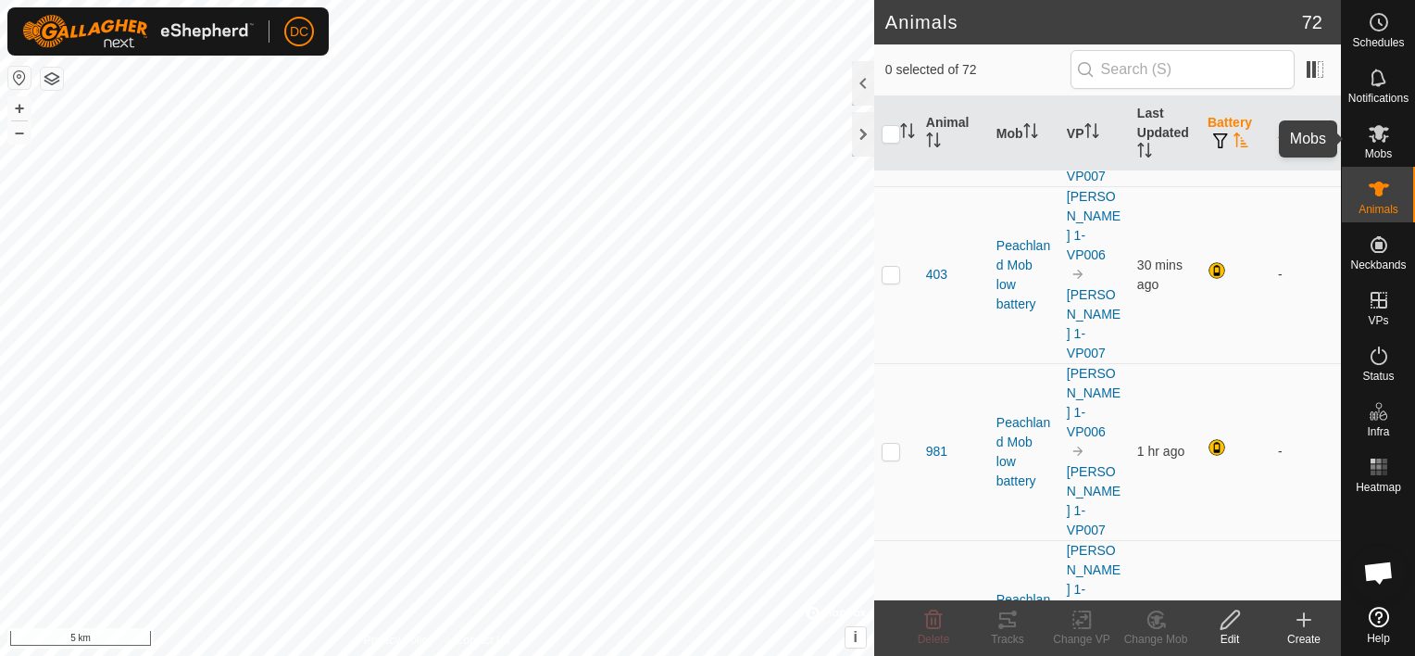
click at [1374, 143] on icon at bounding box center [1379, 133] width 22 height 22
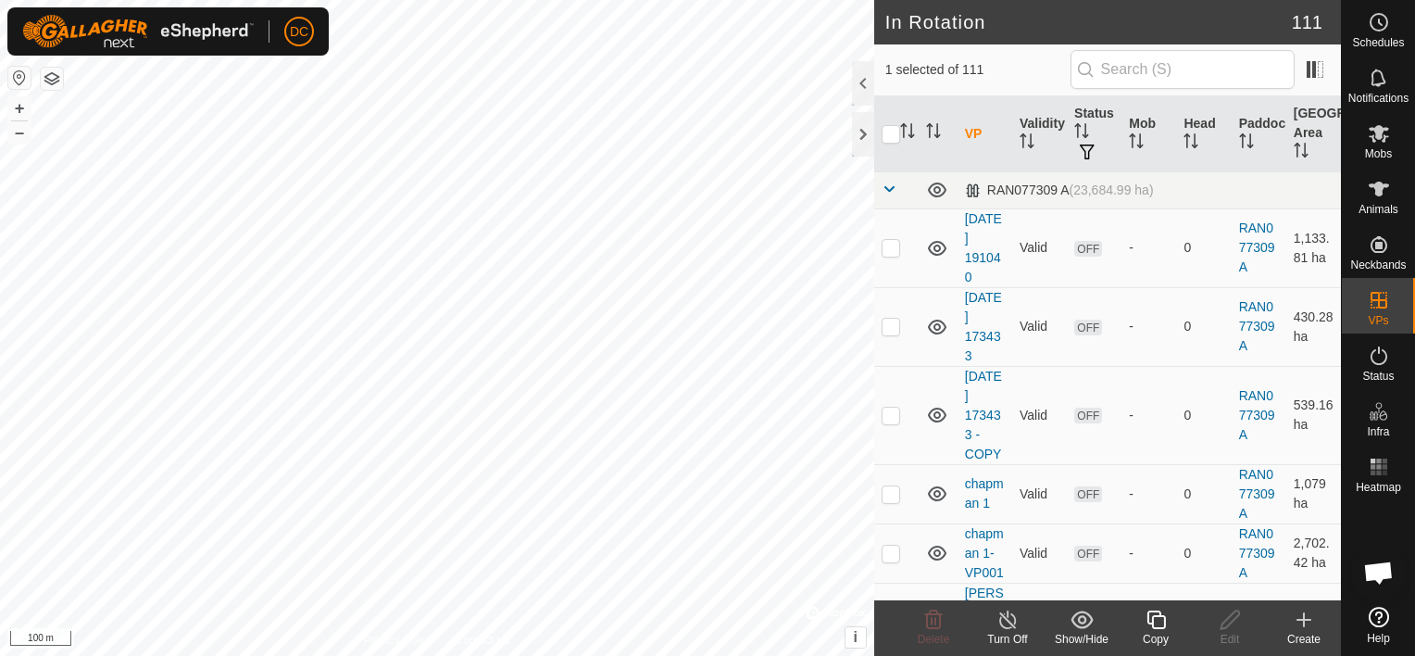
click at [1156, 620] on icon at bounding box center [1156, 619] width 23 height 22
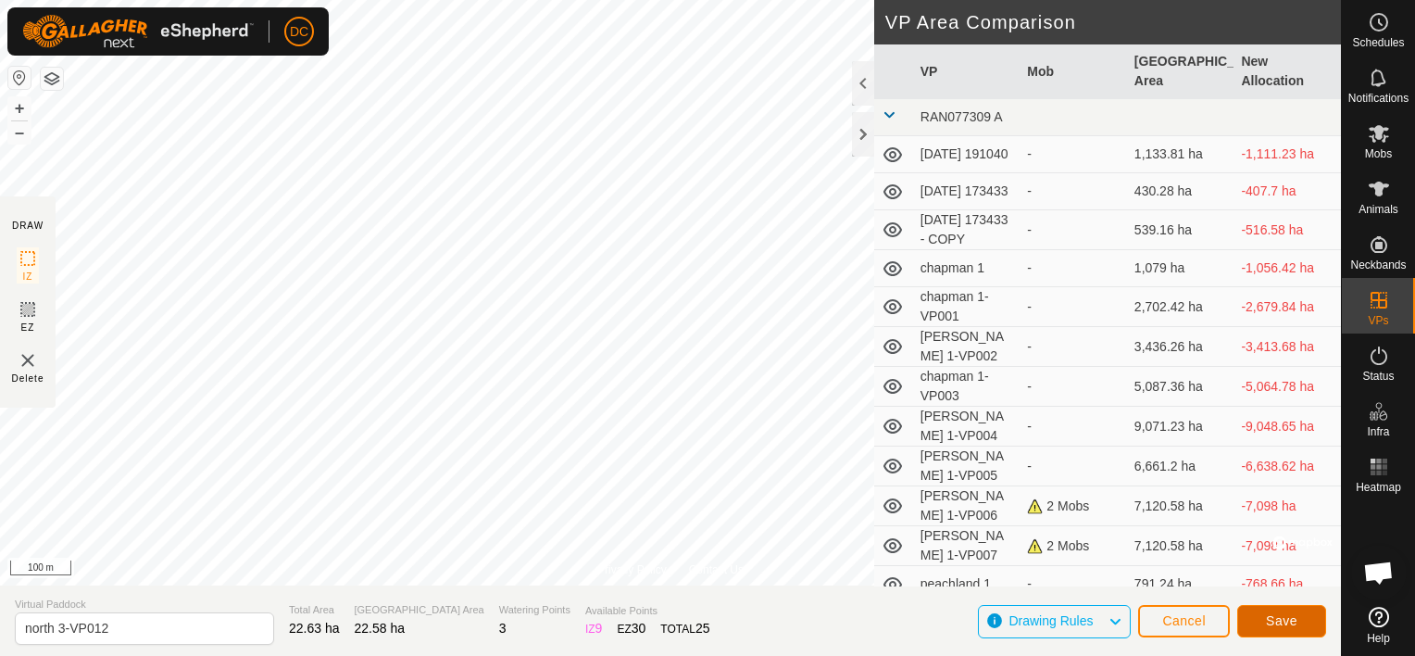
click at [1293, 611] on button "Save" at bounding box center [1281, 621] width 89 height 32
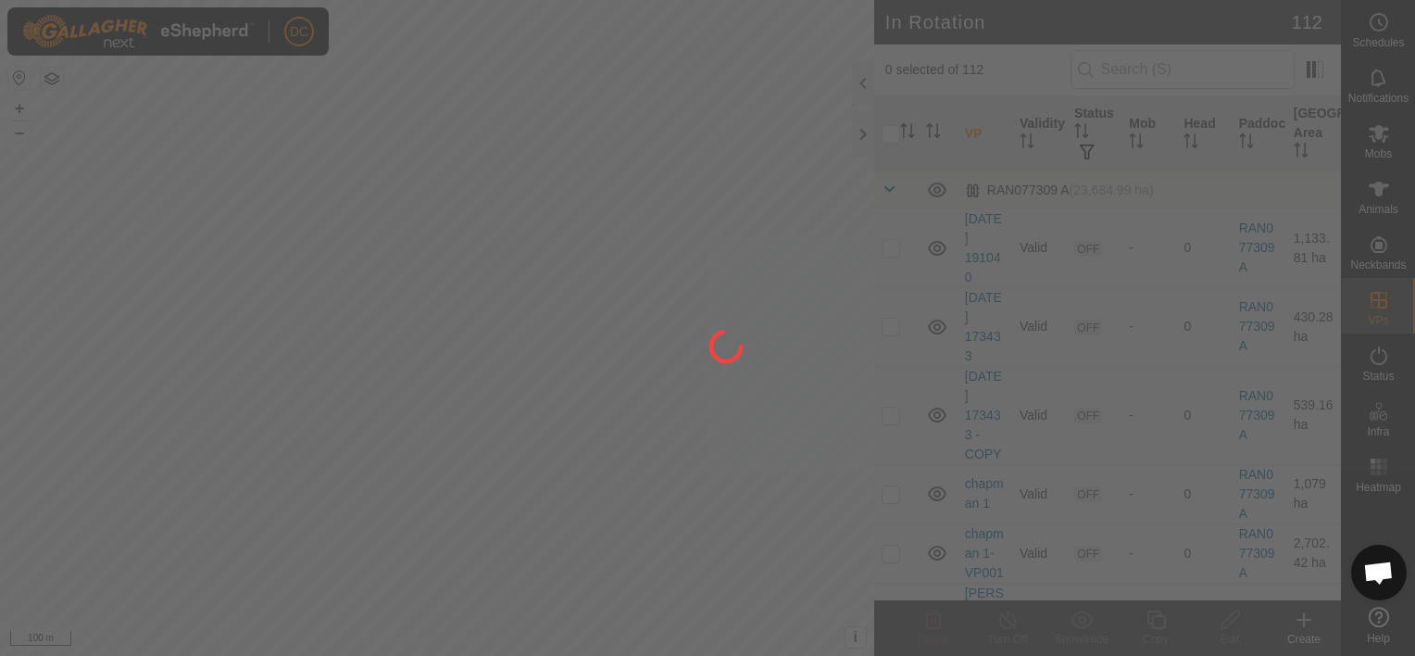
click at [1375, 137] on div at bounding box center [707, 328] width 1415 height 656
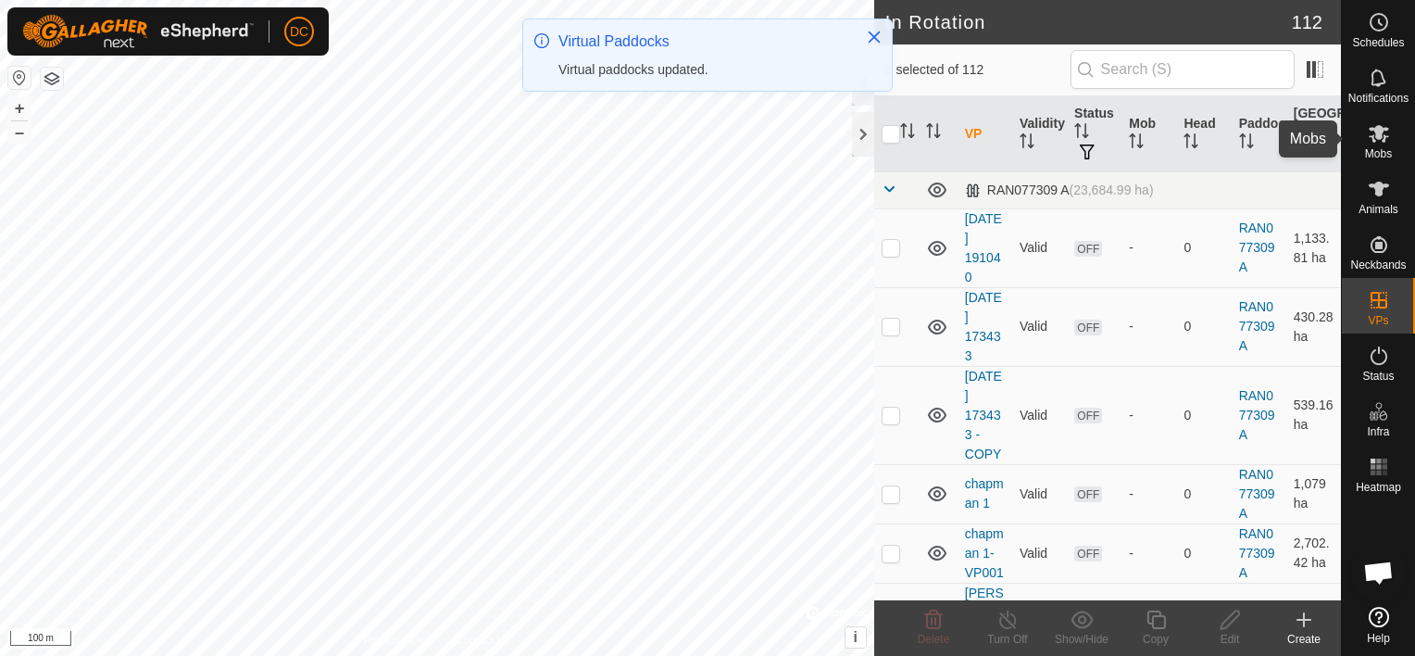
click at [1375, 137] on icon at bounding box center [1379, 134] width 20 height 18
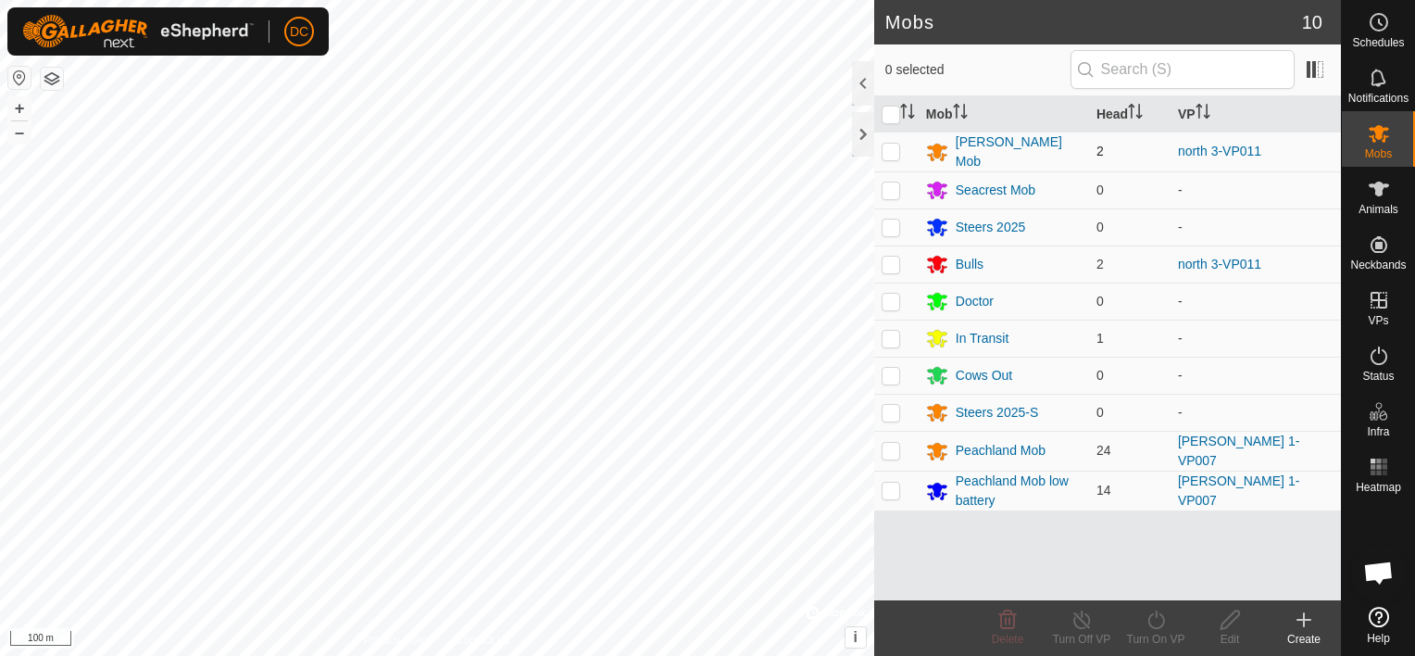
click at [883, 147] on p-checkbox at bounding box center [891, 151] width 19 height 15
checkbox input "true"
click at [895, 257] on p-checkbox at bounding box center [891, 264] width 19 height 15
checkbox input "true"
click at [1153, 614] on icon at bounding box center [1156, 619] width 23 height 22
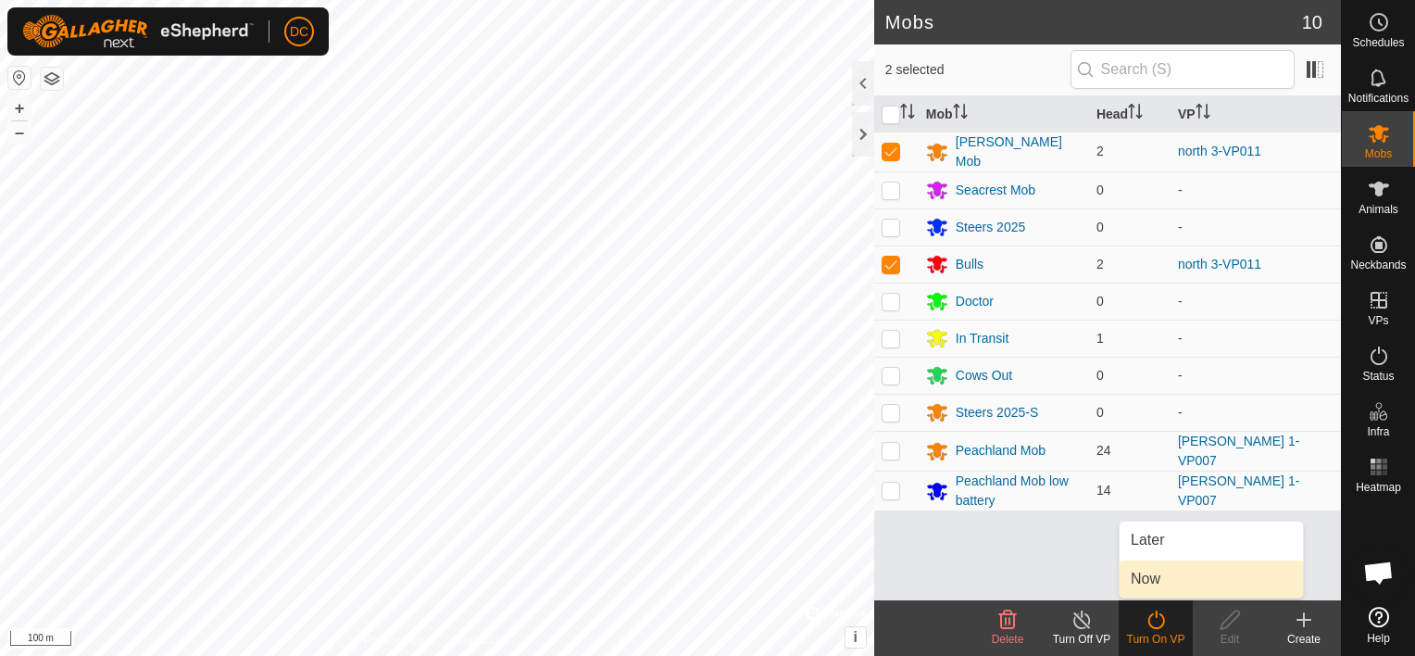
click at [1160, 568] on link "Now" at bounding box center [1211, 578] width 183 height 37
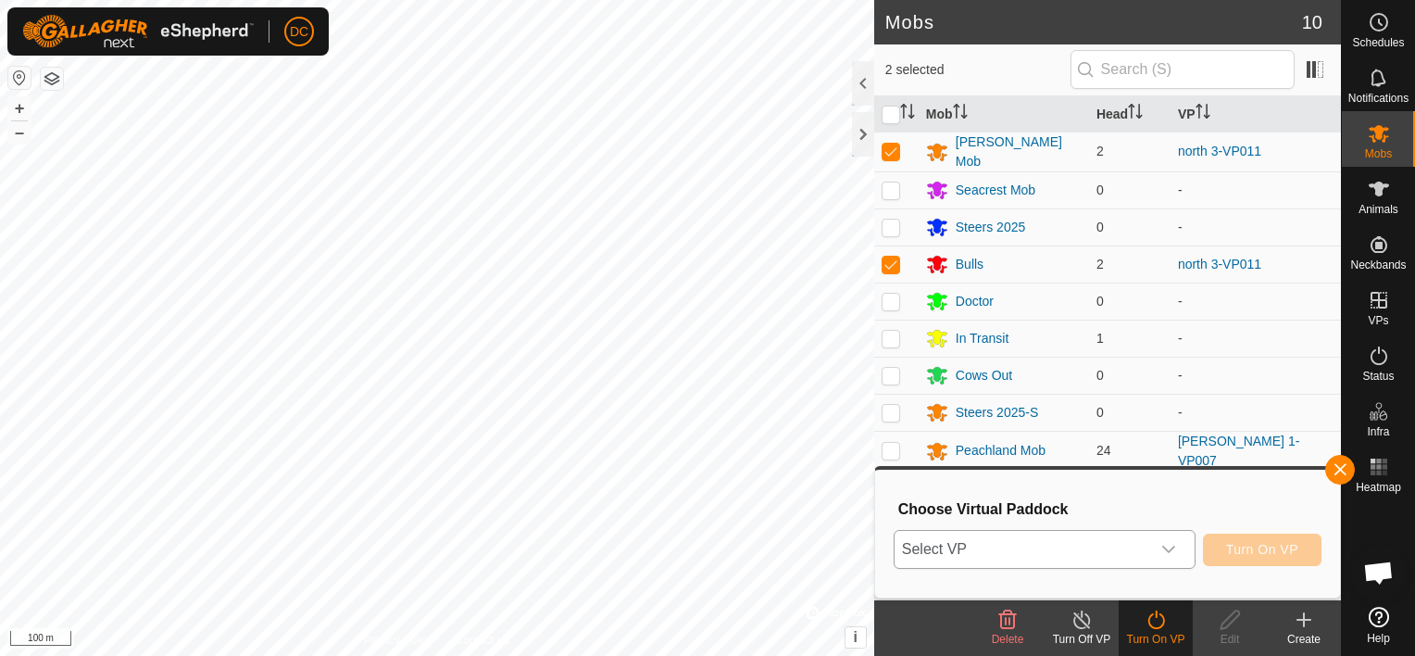
click at [1172, 546] on icon "dropdown trigger" at bounding box center [1168, 549] width 15 height 15
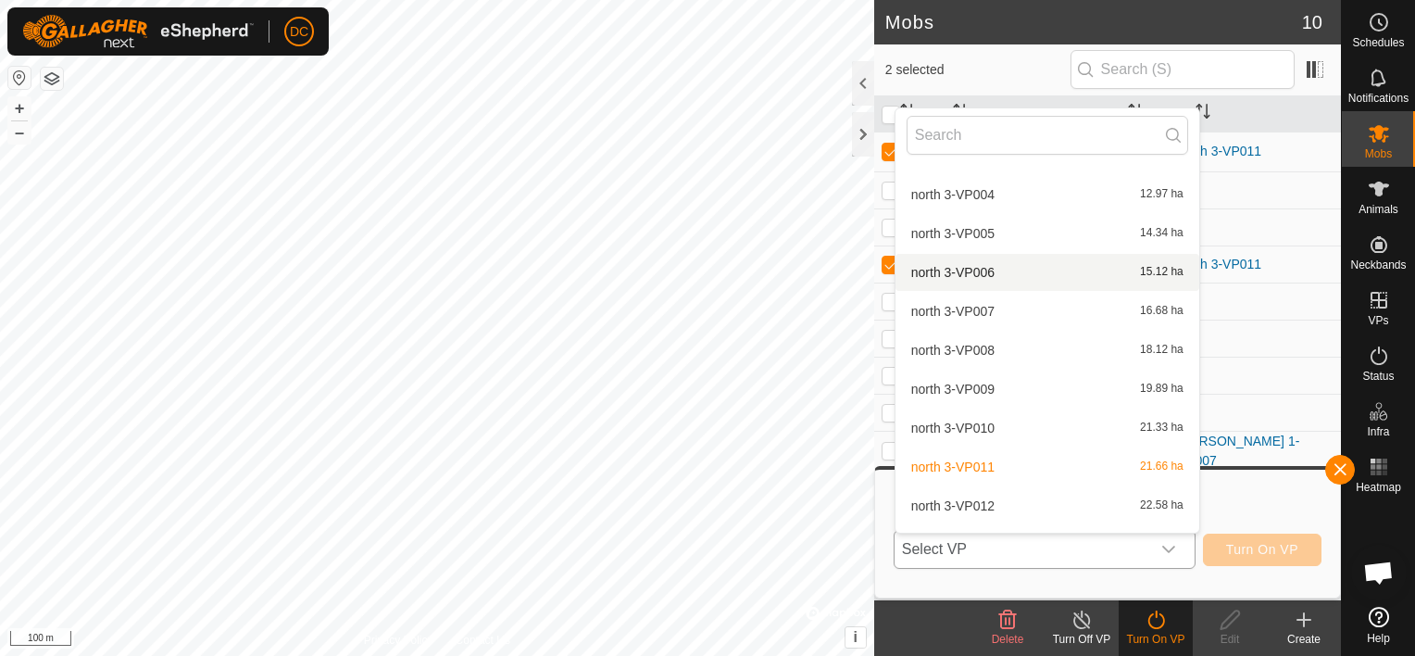
scroll to position [3077, 0]
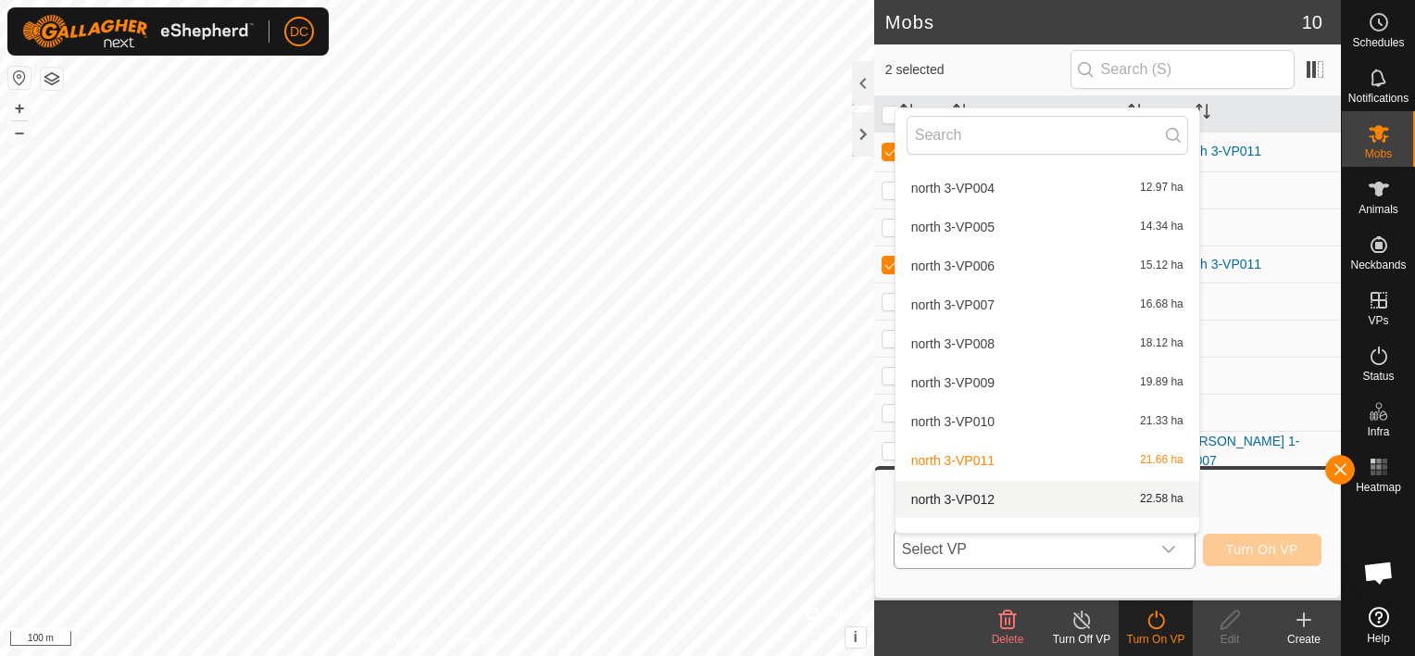
click at [963, 494] on li "north 3-VP012 22.58 ha" at bounding box center [1048, 499] width 304 height 37
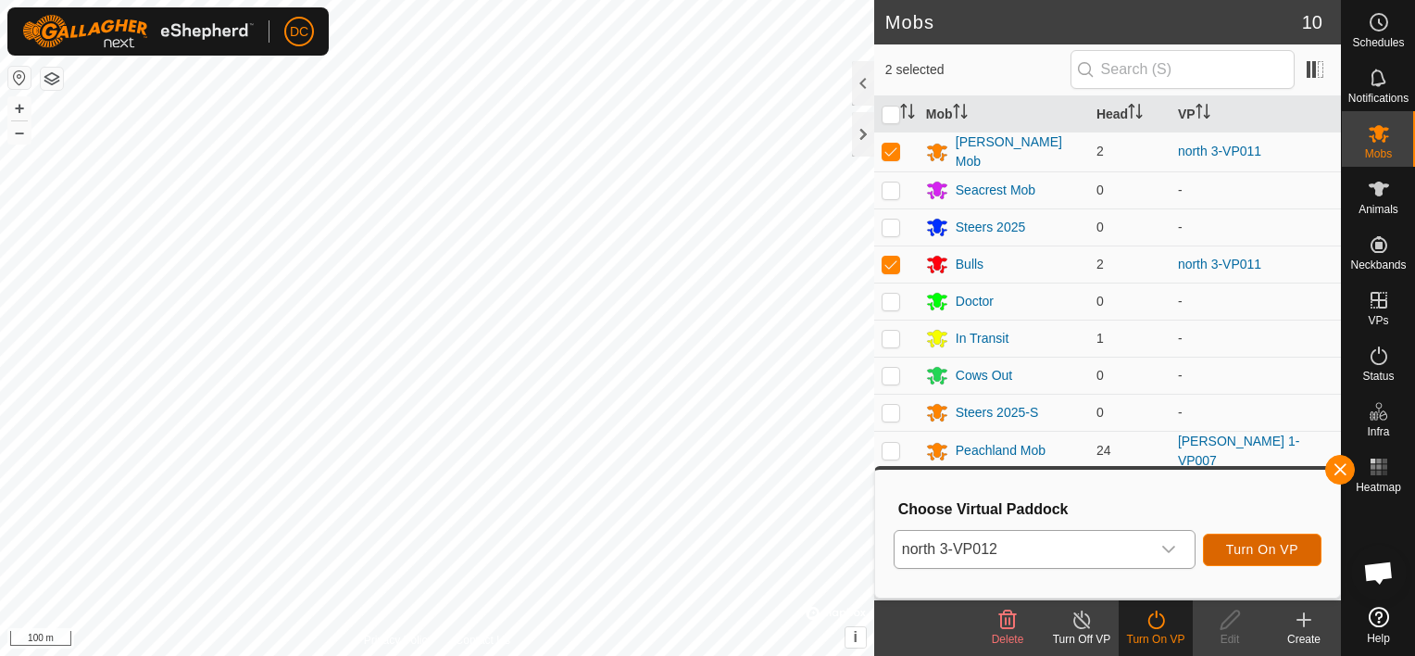
click at [1249, 551] on span "Turn On VP" at bounding box center [1262, 549] width 72 height 15
